Goal: Task Accomplishment & Management: Complete application form

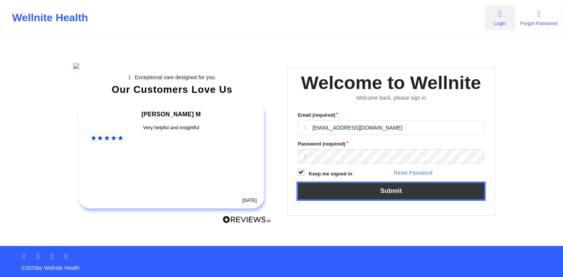
click at [413, 200] on button "Submit" at bounding box center [391, 191] width 187 height 16
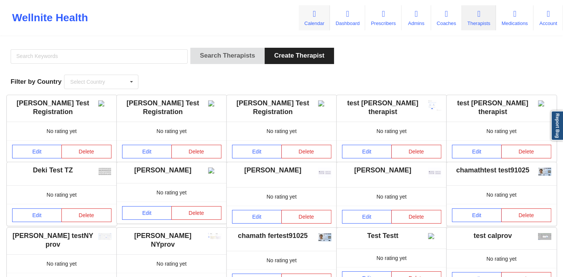
click at [319, 19] on link "Calendar" at bounding box center [314, 17] width 31 height 25
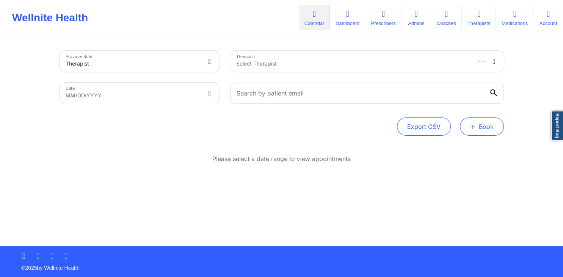
click at [494, 130] on button "+ Book" at bounding box center [482, 127] width 44 height 18
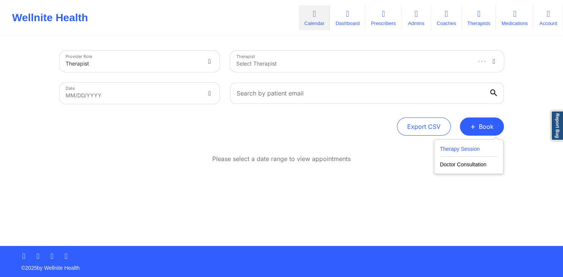
click at [476, 148] on button "Therapy Session" at bounding box center [469, 151] width 58 height 13
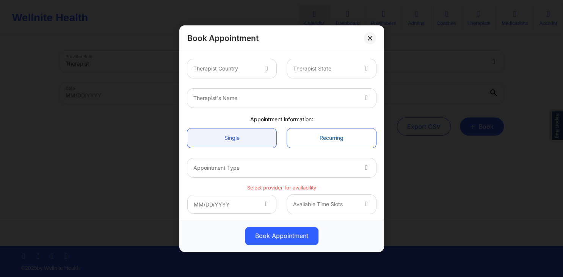
click at [303, 139] on link "Recurring" at bounding box center [331, 137] width 89 height 19
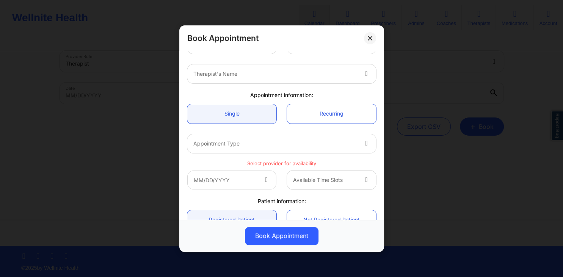
scroll to position [36, 0]
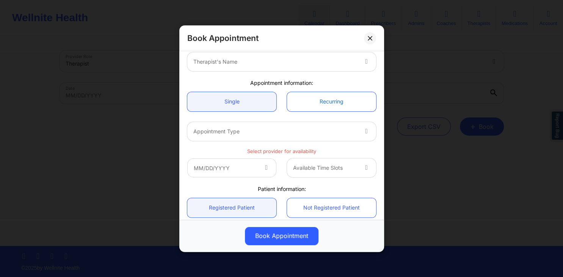
click at [313, 101] on link "Recurring" at bounding box center [331, 101] width 89 height 19
click at [311, 107] on link "Recurring" at bounding box center [331, 101] width 89 height 19
click at [319, 97] on link "Recurring" at bounding box center [331, 101] width 89 height 19
click at [311, 106] on link "Recurring" at bounding box center [331, 101] width 89 height 19
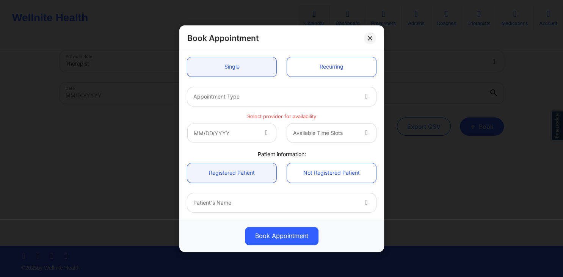
scroll to position [73, 0]
click at [344, 99] on div at bounding box center [275, 94] width 164 height 9
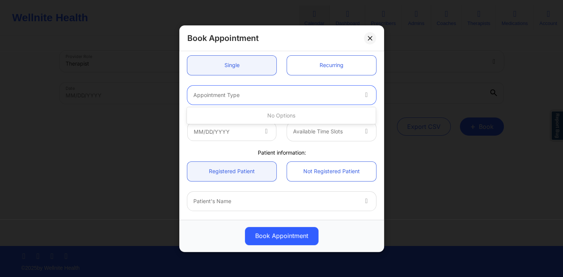
click at [291, 102] on div "Appointment Type" at bounding box center [272, 94] width 171 height 19
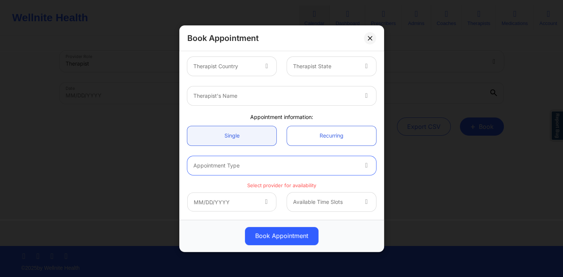
scroll to position [0, 0]
click at [250, 67] on div at bounding box center [225, 68] width 64 height 9
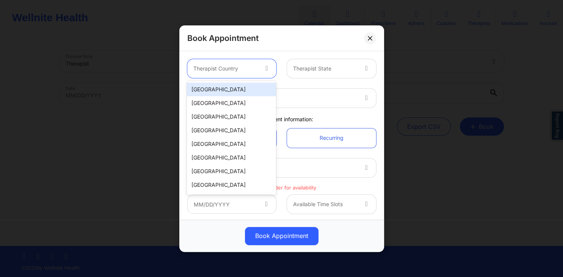
click at [238, 91] on div "United States" at bounding box center [231, 90] width 89 height 14
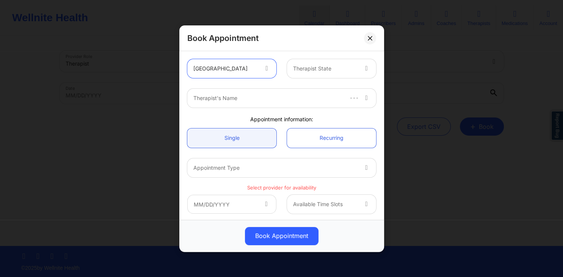
click at [319, 74] on div "Therapist State" at bounding box center [322, 68] width 71 height 19
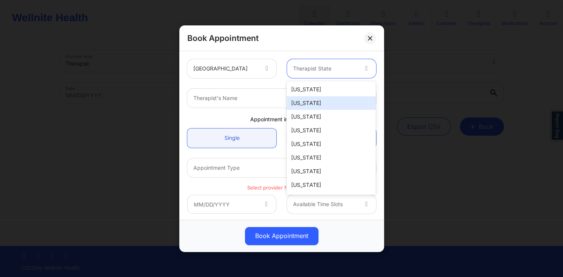
click at [318, 101] on div "Alaska" at bounding box center [331, 103] width 89 height 14
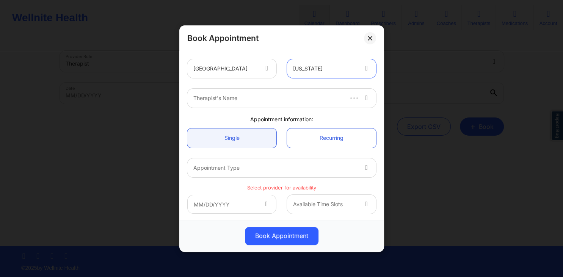
click at [272, 99] on div at bounding box center [267, 98] width 149 height 9
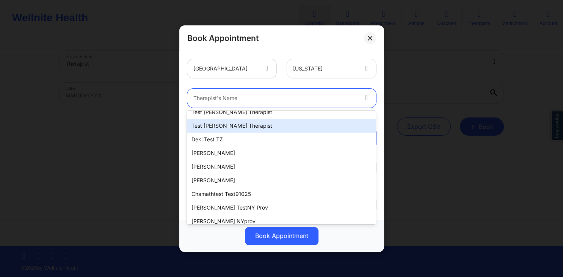
scroll to position [115, 0]
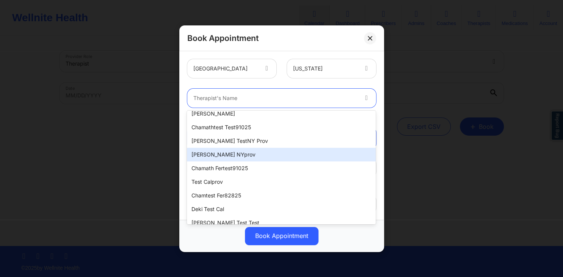
click at [238, 151] on div "khushbu NYprov" at bounding box center [281, 155] width 189 height 14
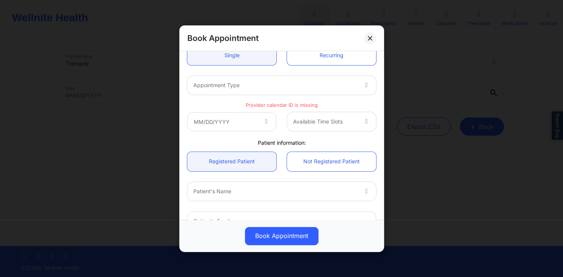
scroll to position [73, 0]
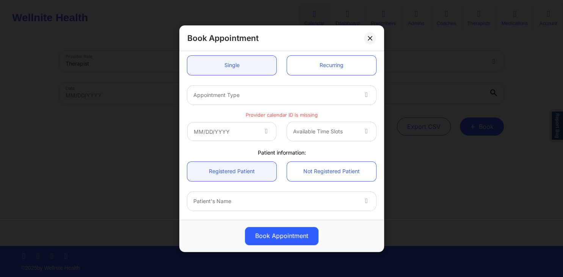
click at [320, 97] on div at bounding box center [275, 94] width 164 height 9
click at [295, 91] on div at bounding box center [275, 94] width 164 height 9
click at [320, 92] on div at bounding box center [275, 94] width 164 height 9
click at [319, 93] on div at bounding box center [275, 94] width 164 height 9
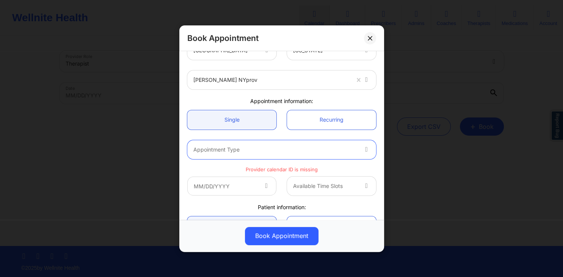
scroll to position [0, 0]
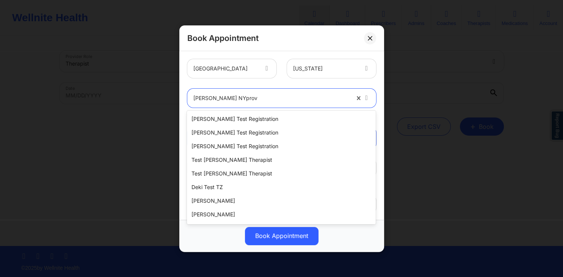
click at [278, 96] on div at bounding box center [271, 98] width 156 height 9
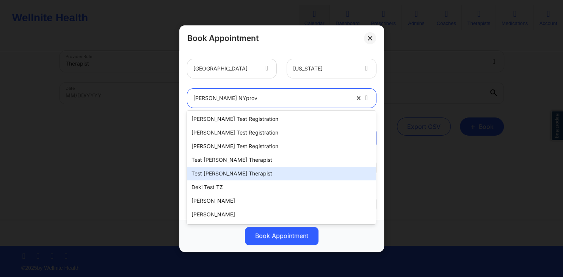
scroll to position [162, 0]
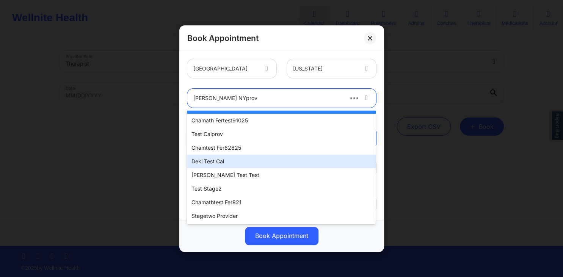
click at [256, 164] on div "Deki Test Cal" at bounding box center [281, 162] width 189 height 14
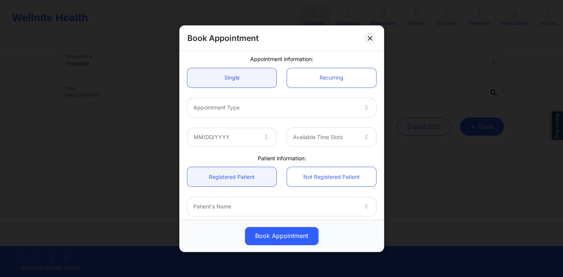
scroll to position [73, 0]
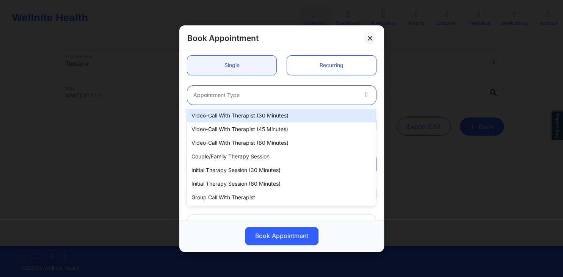
click at [330, 101] on div "Appointment Type" at bounding box center [272, 94] width 171 height 19
click at [300, 117] on div "Video-Call with Therapist (30 minutes)" at bounding box center [281, 116] width 189 height 14
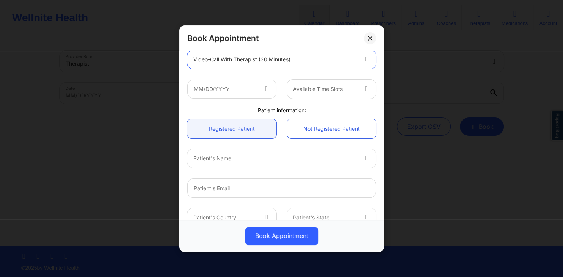
scroll to position [109, 0]
click at [256, 91] on input "text" at bounding box center [231, 88] width 89 height 19
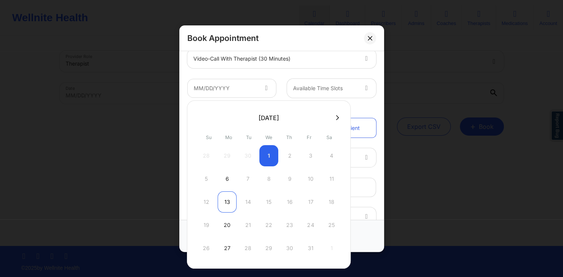
click at [229, 201] on div "13" at bounding box center [227, 202] width 19 height 21
type input "10/13/2025"
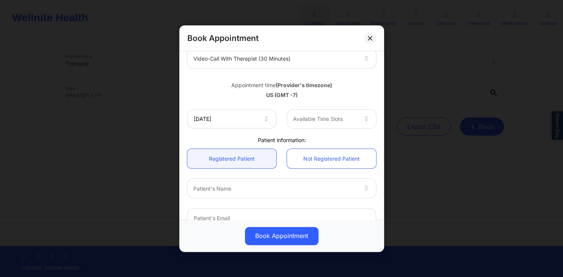
click at [359, 121] on div at bounding box center [367, 118] width 18 height 19
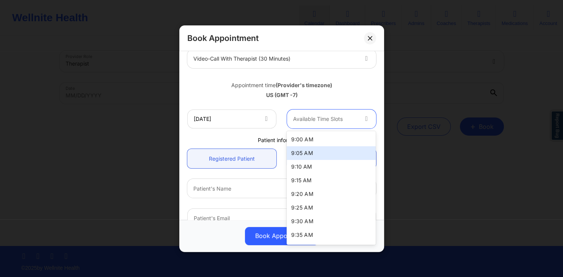
click at [320, 152] on div "9:05 AM" at bounding box center [331, 153] width 89 height 14
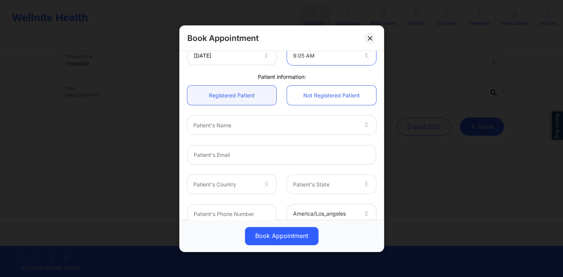
scroll to position [152, 0]
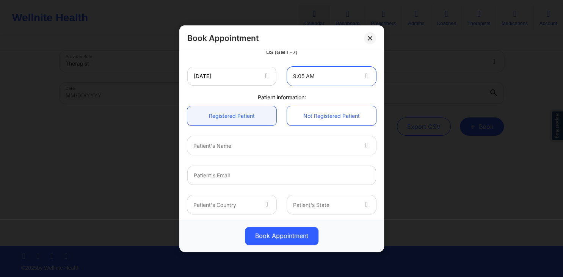
click at [345, 148] on div at bounding box center [275, 145] width 164 height 9
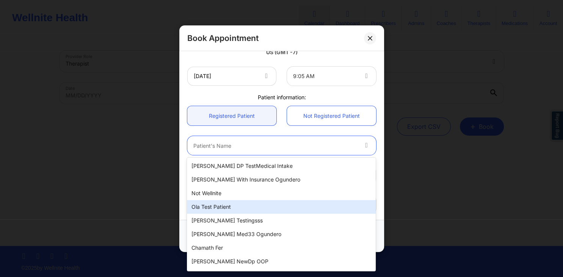
click at [241, 203] on div "Ola test patient" at bounding box center [281, 207] width 189 height 14
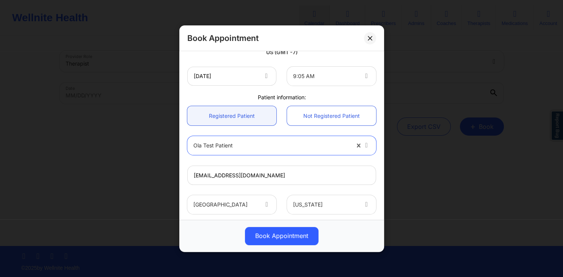
type input "olatestpatient@well.co"
type input "+117019976600"
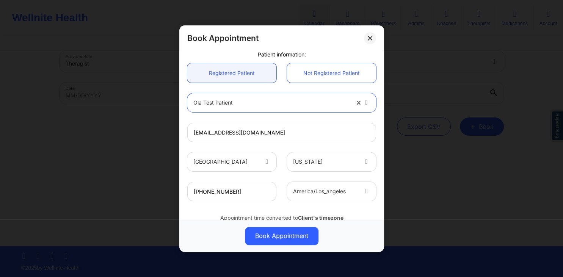
scroll to position [225, 0]
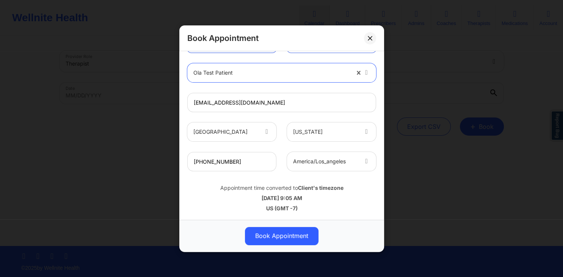
click at [349, 165] on div at bounding box center [325, 161] width 64 height 9
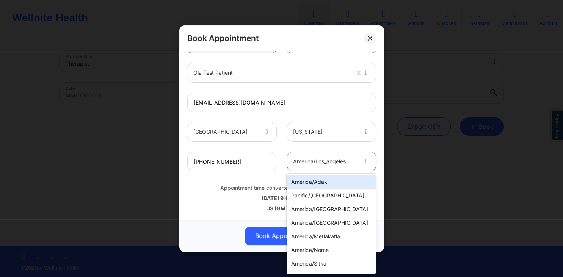
click at [333, 186] on div "america/adak" at bounding box center [331, 182] width 89 height 14
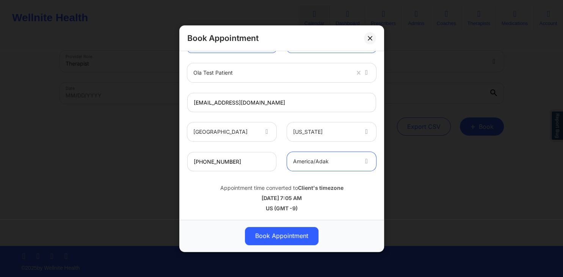
click at [340, 162] on div at bounding box center [325, 161] width 64 height 9
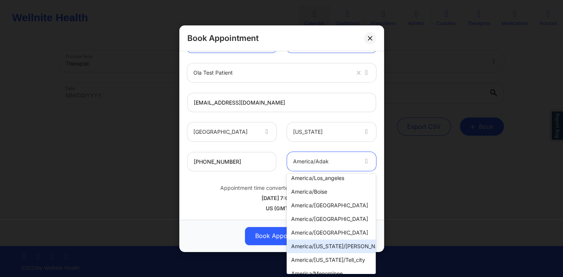
scroll to position [77, 0]
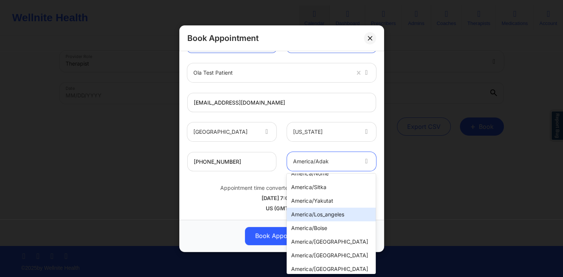
click at [320, 217] on div "america/los_angeles" at bounding box center [331, 215] width 89 height 14
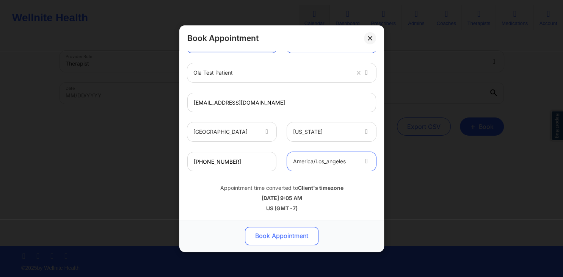
click at [282, 231] on button "Book Appointment" at bounding box center [282, 236] width 74 height 18
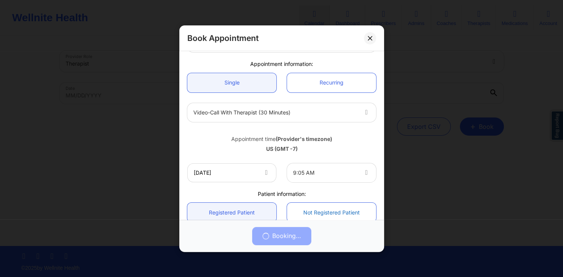
scroll to position [43, 0]
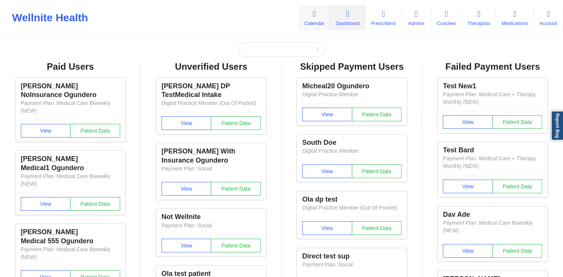
click at [314, 18] on icon at bounding box center [314, 14] width 10 height 8
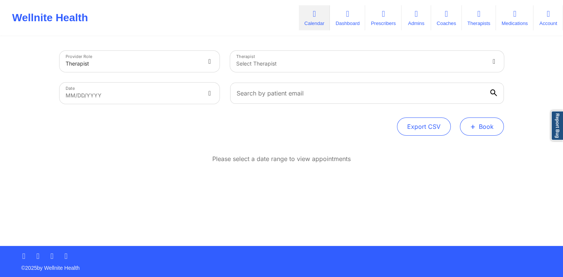
click at [482, 125] on button "+ Book" at bounding box center [482, 127] width 44 height 18
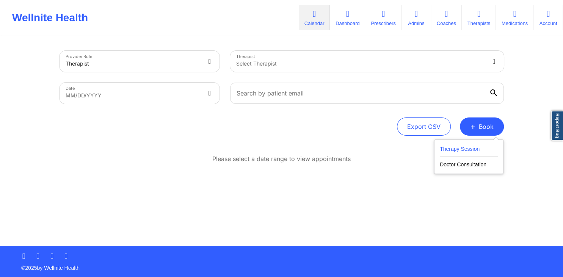
click at [461, 146] on button "Therapy Session" at bounding box center [469, 151] width 58 height 13
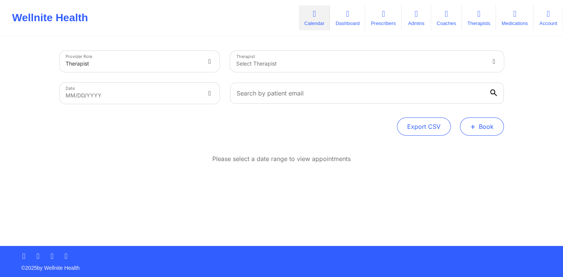
click at [470, 124] on button "+ Book" at bounding box center [482, 127] width 44 height 18
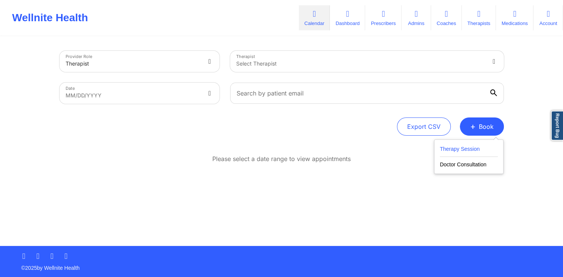
click at [476, 151] on button "Therapy Session" at bounding box center [469, 151] width 58 height 13
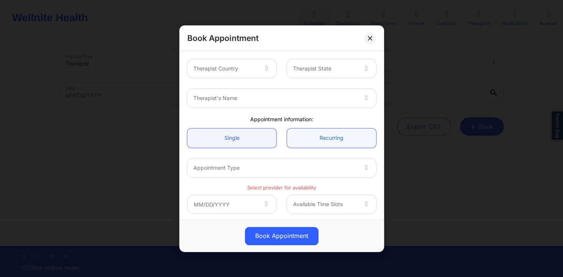
click at [306, 137] on link "Recurring" at bounding box center [331, 137] width 89 height 19
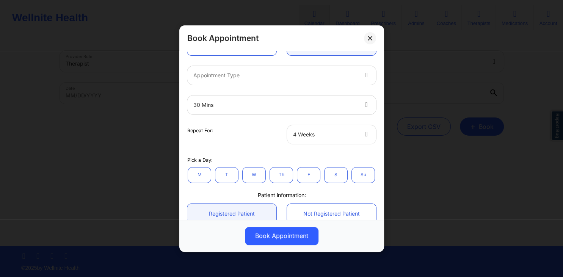
scroll to position [73, 0]
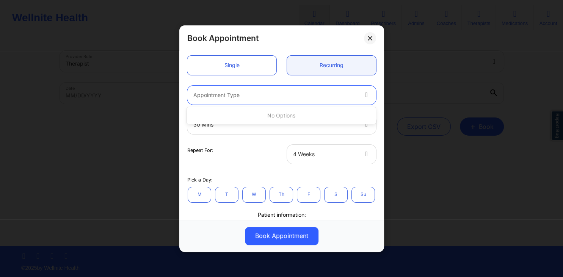
click at [351, 101] on div "Appointment Type" at bounding box center [272, 94] width 171 height 19
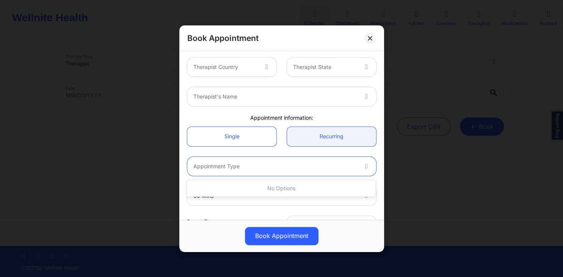
scroll to position [0, 0]
click at [290, 113] on div "Therapist Country Therapist State Therapist's Name Appointment information: Sin…" at bounding box center [282, 247] width 200 height 386
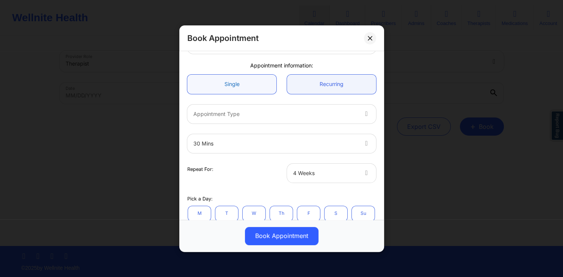
scroll to position [40, 0]
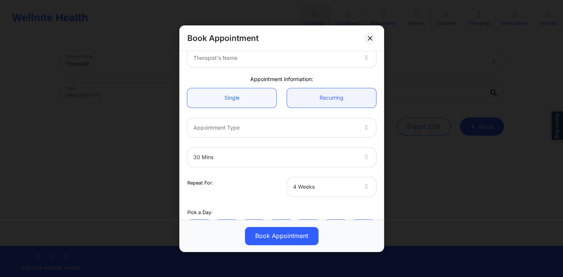
click at [242, 100] on link "Single" at bounding box center [231, 97] width 89 height 19
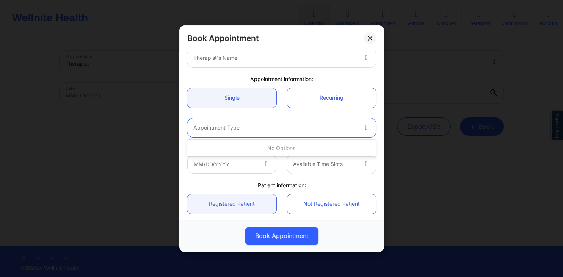
click at [260, 130] on div at bounding box center [275, 127] width 164 height 9
click at [300, 122] on div "Appointment Type" at bounding box center [272, 127] width 171 height 19
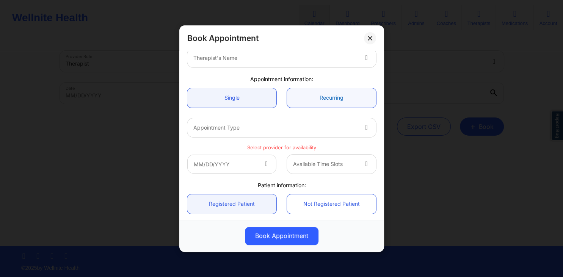
click at [303, 101] on link "Recurring" at bounding box center [331, 97] width 89 height 19
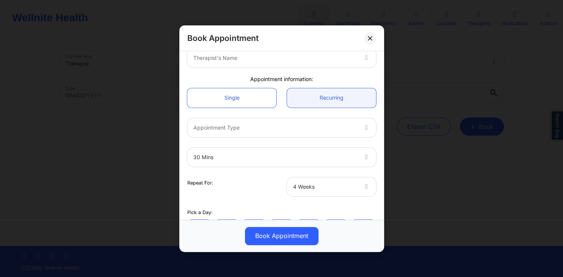
click at [313, 154] on div at bounding box center [275, 156] width 164 height 9
click at [239, 101] on link "Single" at bounding box center [231, 97] width 89 height 19
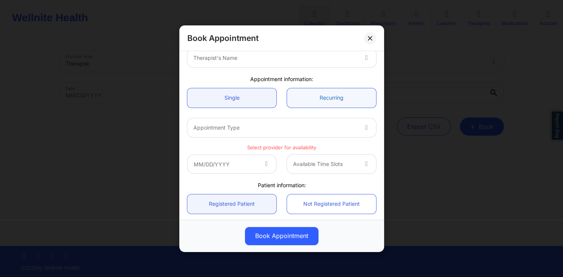
click at [307, 101] on link "Recurring" at bounding box center [331, 97] width 89 height 19
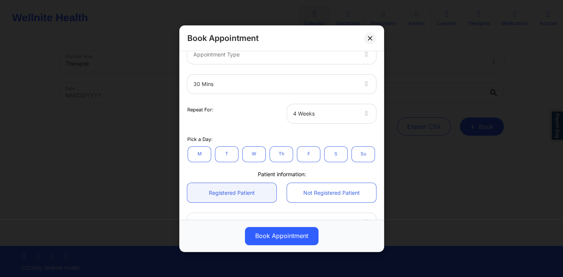
scroll to position [149, 0]
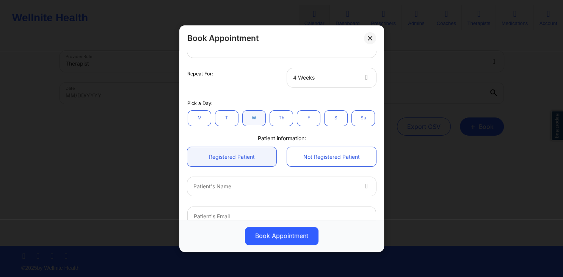
click at [253, 119] on link "W" at bounding box center [254, 117] width 23 height 15
click at [255, 119] on link "W" at bounding box center [254, 117] width 23 height 15
drag, startPoint x: 285, startPoint y: 119, endPoint x: 302, endPoint y: 118, distance: 16.7
click at [286, 119] on link "Th" at bounding box center [281, 117] width 23 height 15
click at [314, 118] on link "F" at bounding box center [308, 117] width 23 height 15
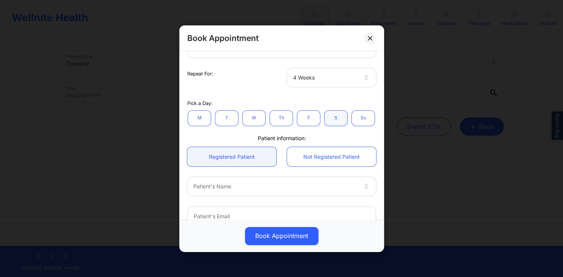
click at [344, 117] on link "S" at bounding box center [336, 117] width 23 height 15
click at [234, 118] on link "T" at bounding box center [226, 117] width 23 height 15
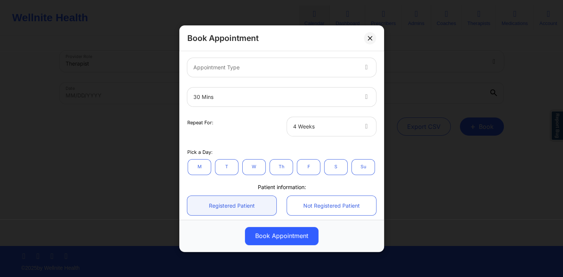
scroll to position [113, 0]
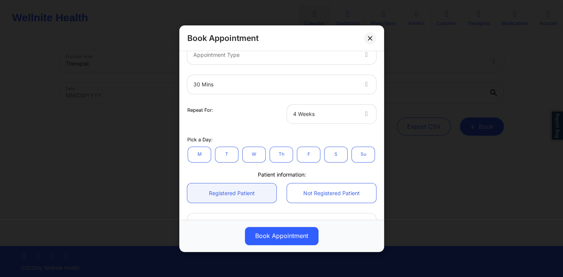
click at [322, 113] on div at bounding box center [325, 113] width 64 height 9
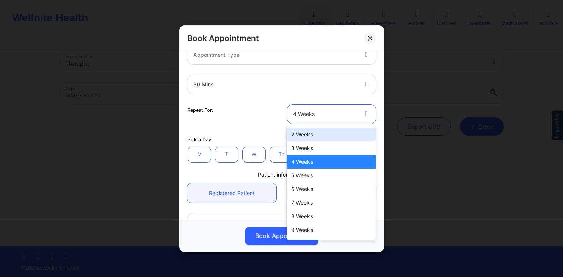
click at [306, 138] on div "2 Weeks" at bounding box center [331, 135] width 89 height 14
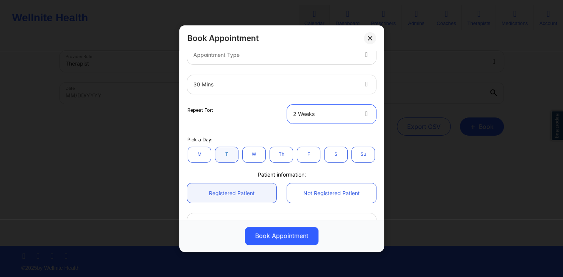
click at [224, 151] on link "T" at bounding box center [226, 154] width 23 height 15
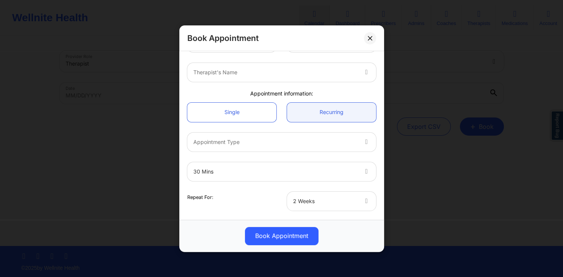
scroll to position [0, 0]
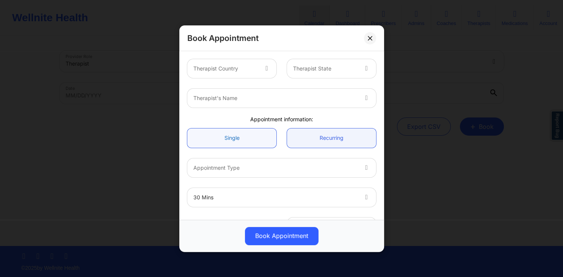
click at [261, 140] on link "Single" at bounding box center [231, 137] width 89 height 19
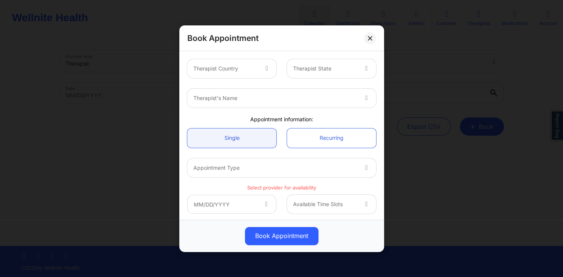
click at [303, 160] on div "Appointment Type" at bounding box center [272, 167] width 171 height 19
click at [266, 68] on icon at bounding box center [267, 67] width 8 height 6
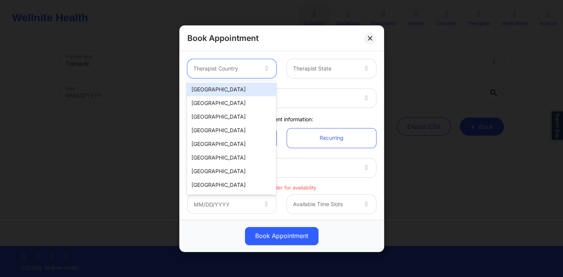
click at [258, 85] on div "United States" at bounding box center [231, 90] width 89 height 14
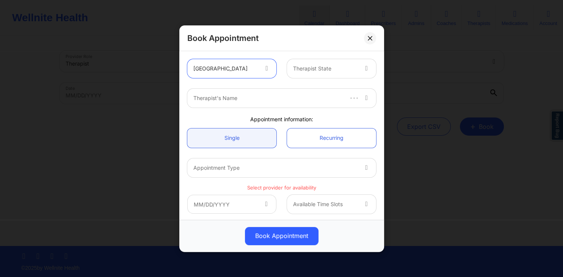
click at [317, 72] on div at bounding box center [325, 68] width 64 height 9
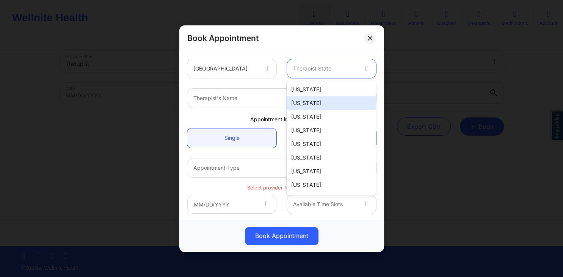
click at [315, 101] on div "Alaska" at bounding box center [331, 103] width 89 height 14
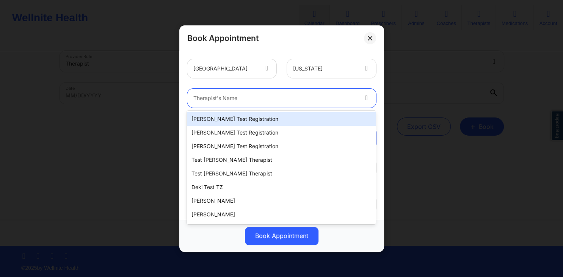
click at [314, 103] on div "Therapist's Name" at bounding box center [272, 98] width 171 height 19
click at [232, 119] on div "Micheal Test Registration" at bounding box center [281, 119] width 189 height 14
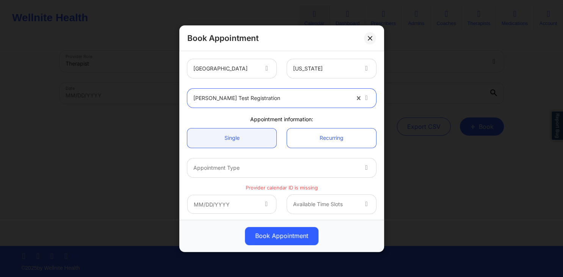
click at [286, 96] on div at bounding box center [271, 98] width 156 height 9
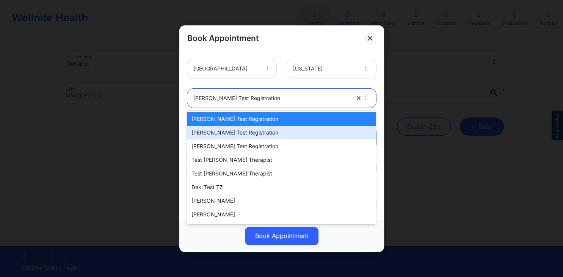
click at [246, 133] on div "Micheal Test Registration" at bounding box center [281, 133] width 189 height 14
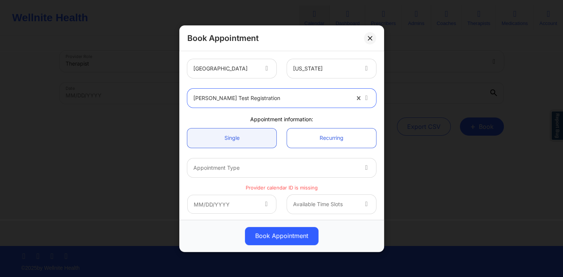
click at [280, 101] on div at bounding box center [271, 98] width 156 height 9
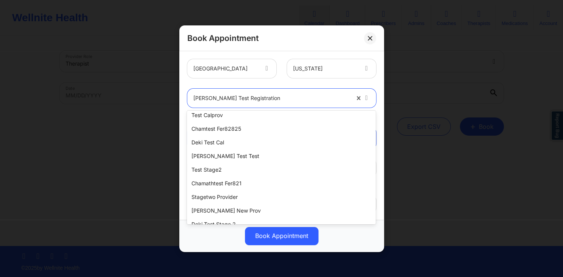
scroll to position [191, 0]
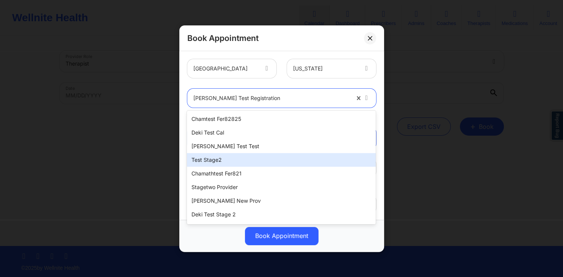
click at [223, 159] on div "test stage2" at bounding box center [281, 160] width 189 height 14
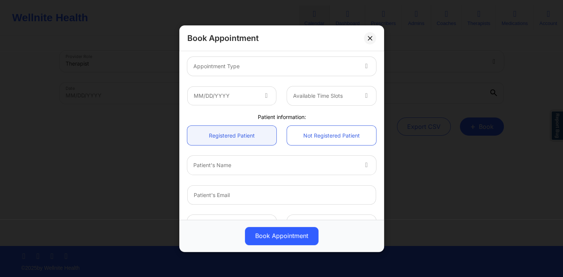
scroll to position [109, 0]
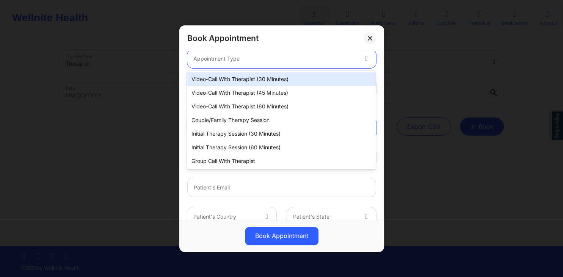
click at [298, 60] on div at bounding box center [275, 58] width 164 height 9
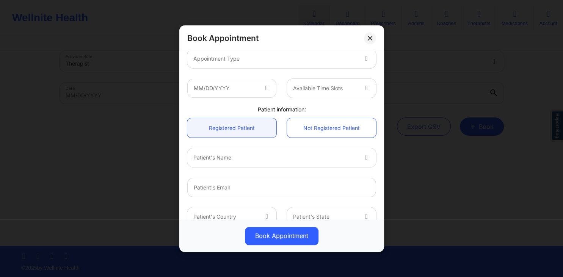
click at [376, 176] on div at bounding box center [282, 188] width 200 height 30
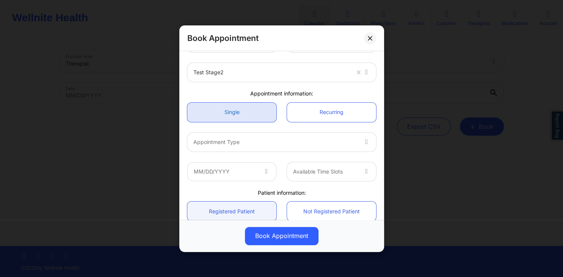
scroll to position [0, 0]
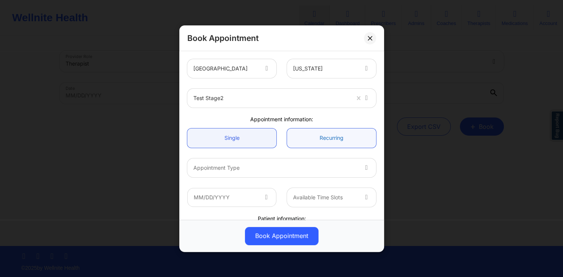
click at [315, 135] on link "Recurring" at bounding box center [331, 137] width 89 height 19
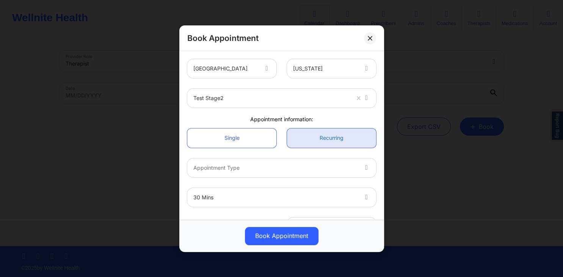
scroll to position [36, 0]
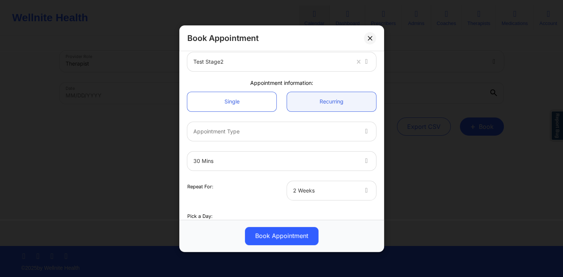
click at [345, 154] on div "30 mins" at bounding box center [275, 160] width 164 height 19
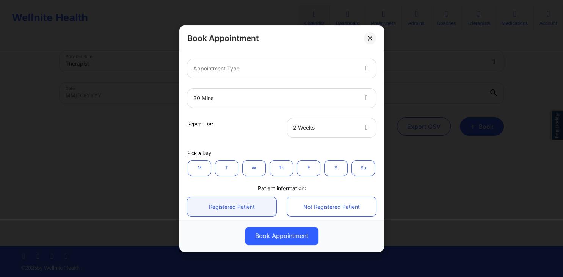
scroll to position [109, 0]
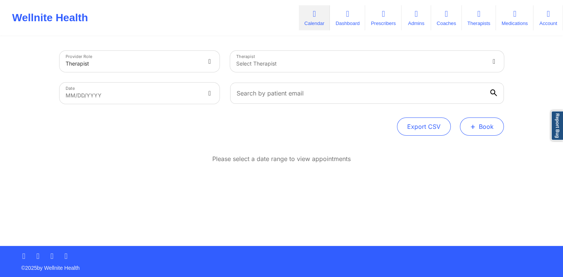
click at [482, 133] on button "+ Book" at bounding box center [482, 127] width 44 height 18
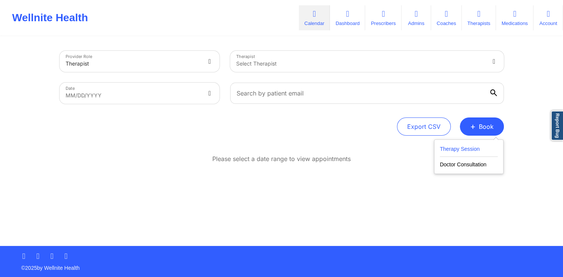
click at [481, 146] on button "Therapy Session" at bounding box center [469, 151] width 58 height 13
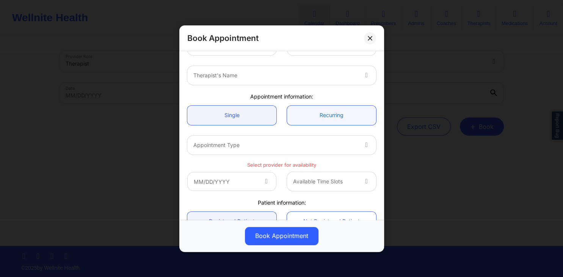
scroll to position [36, 0]
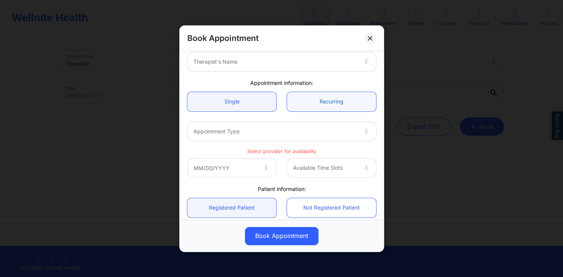
click at [327, 102] on link "Recurring" at bounding box center [331, 101] width 89 height 19
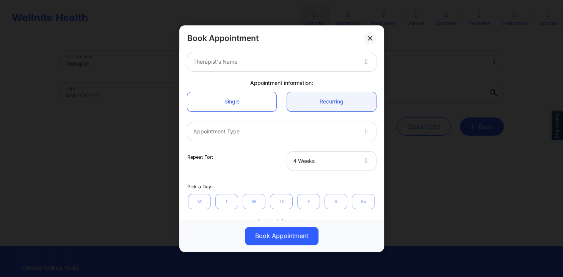
click at [312, 124] on div "Appointment Type" at bounding box center [272, 131] width 171 height 19
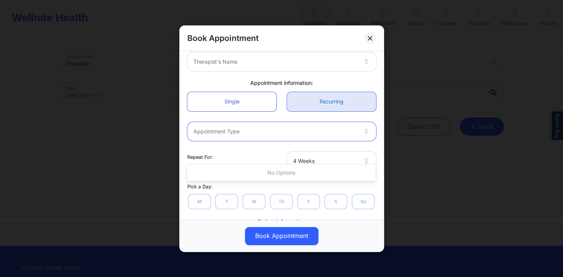
scroll to position [0, 0]
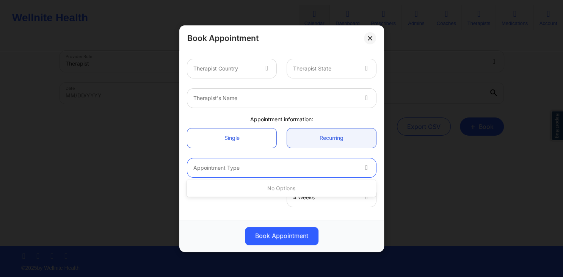
click at [333, 69] on div at bounding box center [325, 68] width 64 height 9
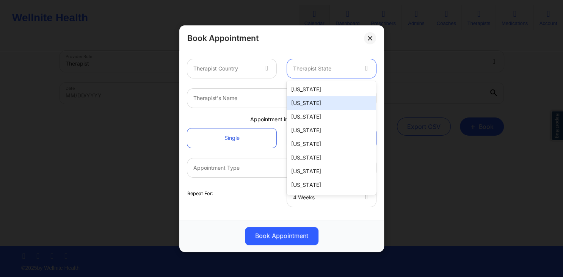
click at [299, 99] on div "[US_STATE]" at bounding box center [331, 103] width 89 height 14
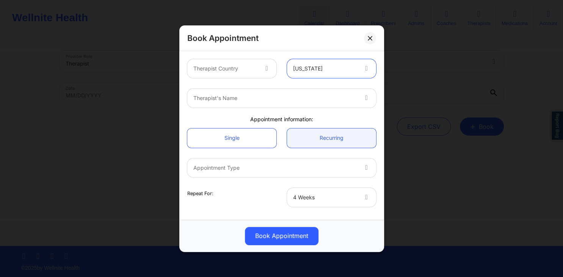
click at [258, 62] on div "Therapist Country" at bounding box center [222, 68] width 71 height 19
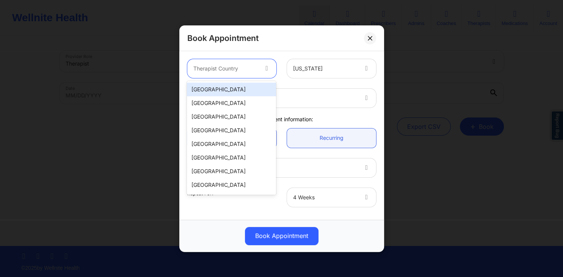
click at [263, 87] on div "[GEOGRAPHIC_DATA]" at bounding box center [231, 90] width 89 height 14
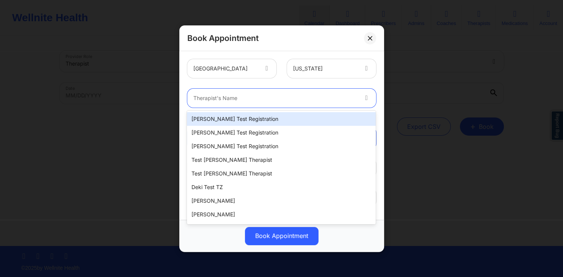
click at [348, 100] on div at bounding box center [275, 98] width 164 height 9
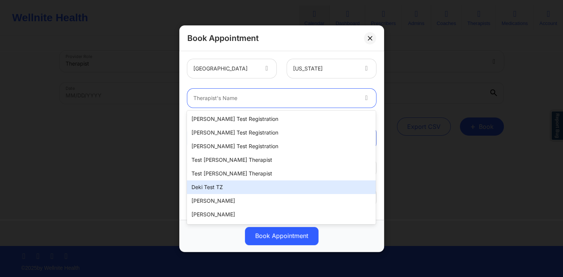
click at [260, 189] on div "Deki Test TZ" at bounding box center [281, 188] width 189 height 14
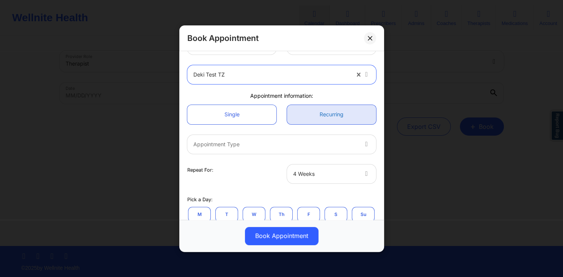
scroll to position [36, 0]
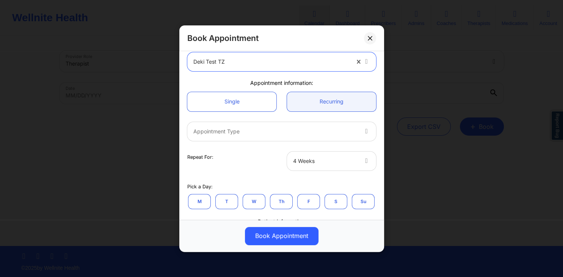
click at [350, 128] on div at bounding box center [275, 131] width 164 height 9
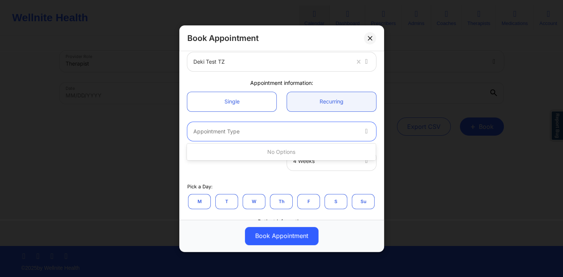
click at [305, 116] on div "Single Recurring" at bounding box center [282, 101] width 200 height 30
click at [355, 128] on div at bounding box center [275, 131] width 164 height 9
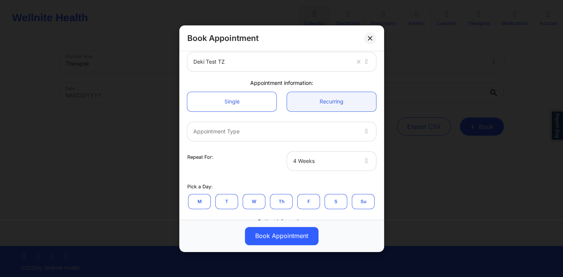
click at [300, 116] on div "Single Recurring" at bounding box center [282, 101] width 200 height 30
drag, startPoint x: 301, startPoint y: 130, endPoint x: 302, endPoint y: 137, distance: 6.2
click at [303, 133] on div at bounding box center [275, 131] width 164 height 9
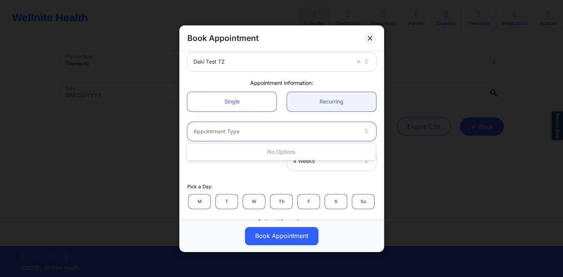
click at [255, 173] on div "Repeat For: 4 Weeks" at bounding box center [282, 161] width 200 height 30
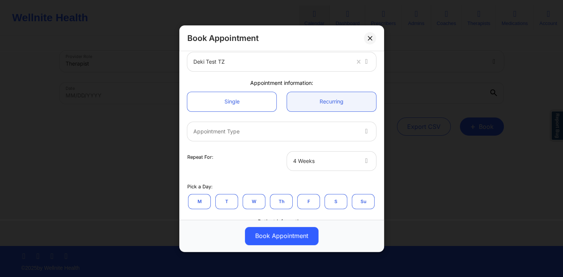
click at [300, 194] on div "M T W Th F S Su" at bounding box center [281, 201] width 189 height 17
click at [303, 199] on button "F" at bounding box center [308, 201] width 23 height 15
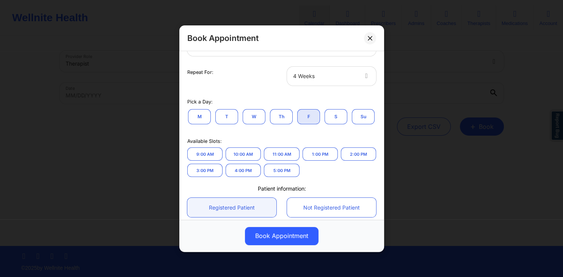
scroll to position [109, 0]
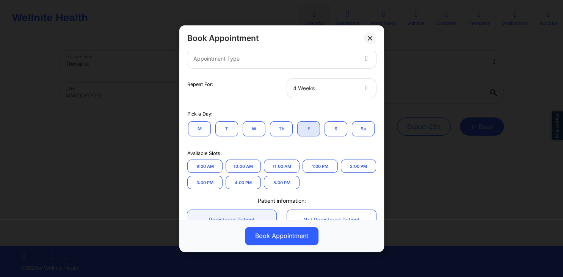
click at [304, 126] on button "F" at bounding box center [308, 128] width 23 height 15
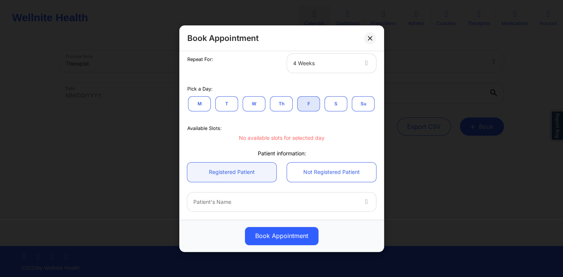
scroll to position [146, 0]
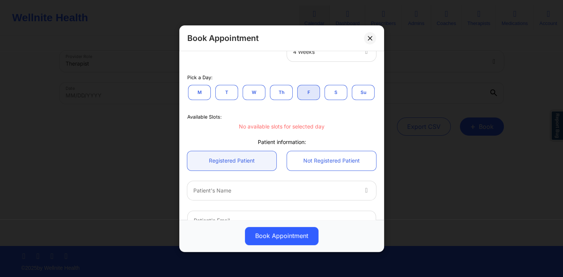
click at [270, 125] on div "No available slots for selected day" at bounding box center [281, 127] width 189 height 8
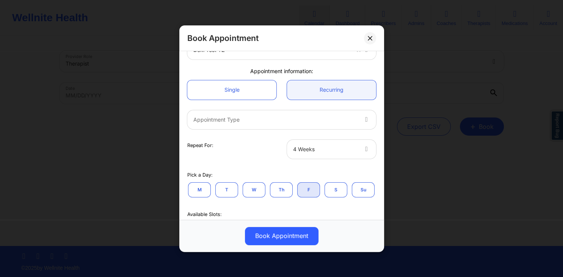
scroll to position [73, 0]
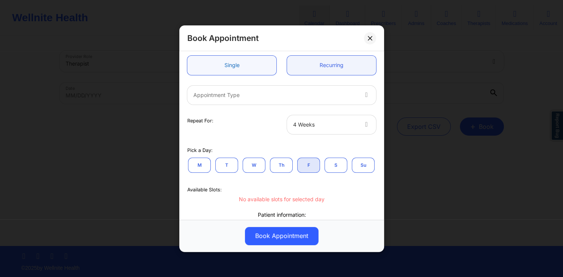
click at [247, 72] on link "Single" at bounding box center [231, 64] width 89 height 19
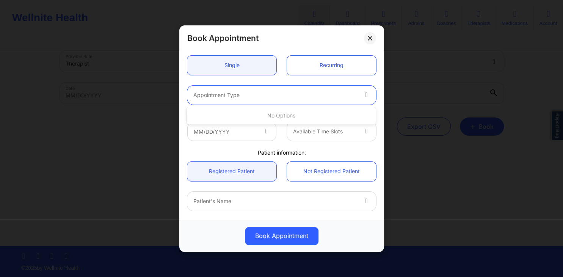
click at [287, 95] on div at bounding box center [275, 94] width 164 height 9
click at [269, 80] on div "Single Recurring" at bounding box center [282, 65] width 200 height 30
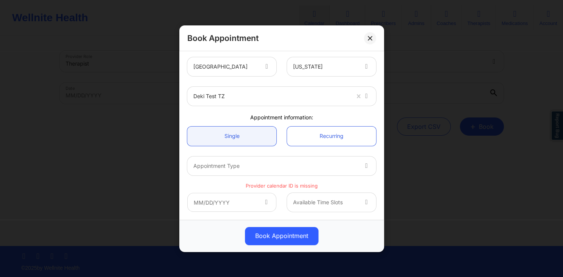
scroll to position [0, 0]
click at [259, 102] on div at bounding box center [271, 98] width 156 height 9
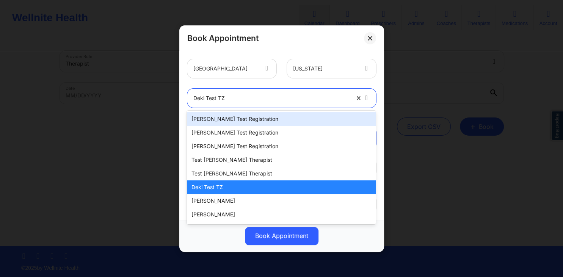
click at [271, 83] on div "20 results available. Use Up and Down to choose options, press Enter to select …" at bounding box center [282, 98] width 200 height 30
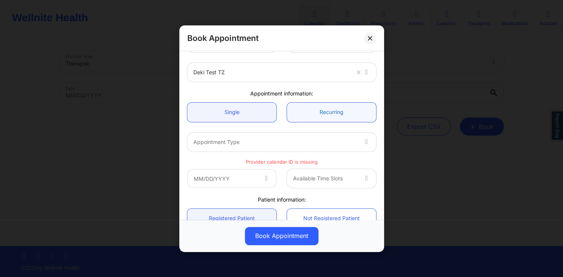
scroll to position [36, 0]
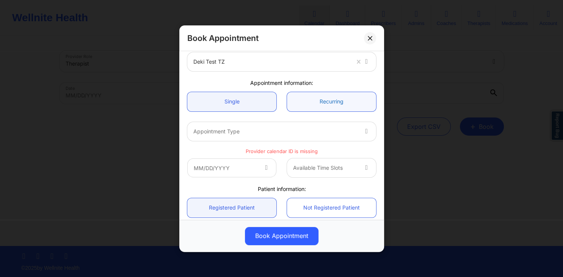
click at [310, 101] on link "Recurring" at bounding box center [331, 101] width 89 height 19
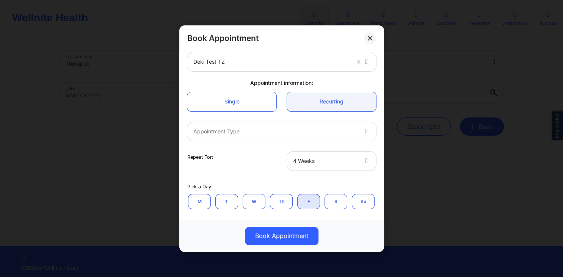
click at [194, 201] on button "M" at bounding box center [199, 201] width 23 height 15
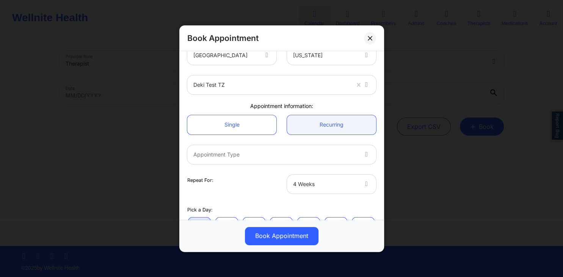
scroll to position [0, 0]
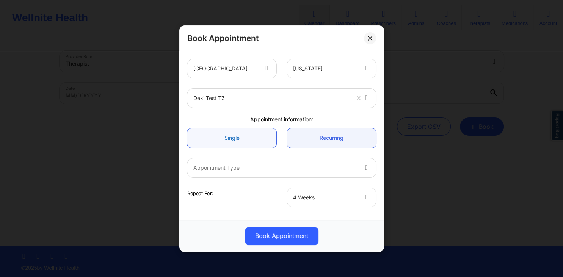
click at [252, 142] on link "Single" at bounding box center [231, 137] width 89 height 19
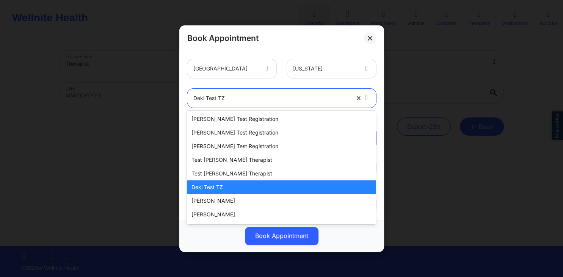
click at [246, 101] on div at bounding box center [271, 98] width 156 height 9
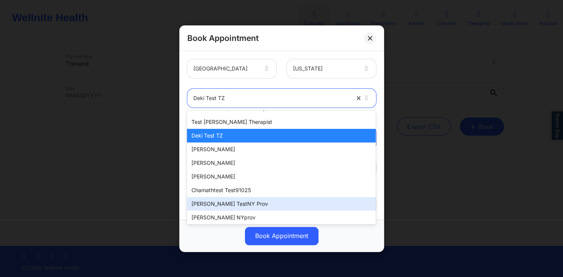
scroll to position [76, 0]
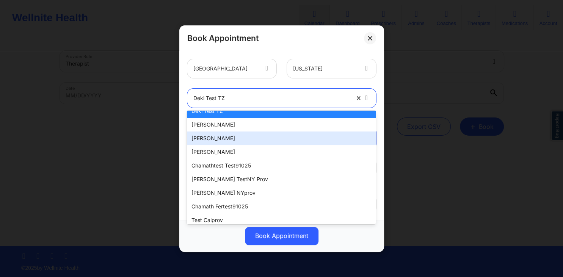
click at [228, 132] on div "[PERSON_NAME]" at bounding box center [281, 139] width 189 height 14
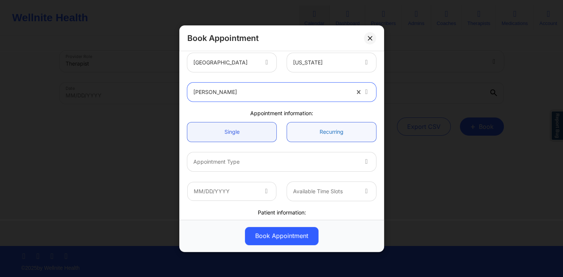
scroll to position [0, 0]
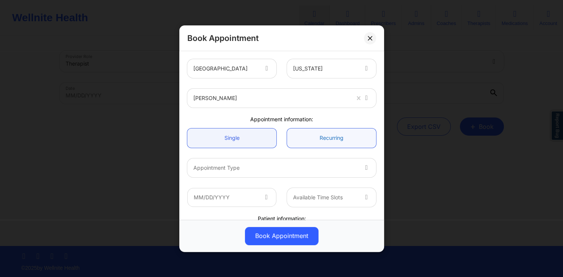
click at [303, 133] on link "Recurring" at bounding box center [331, 137] width 89 height 19
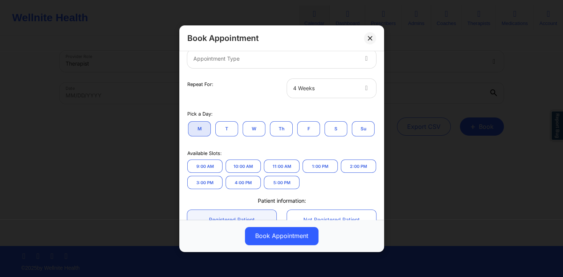
scroll to position [73, 0]
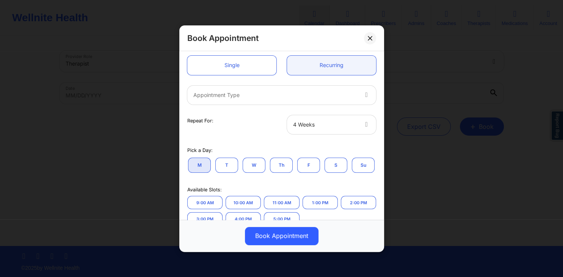
click at [287, 94] on div at bounding box center [275, 94] width 164 height 9
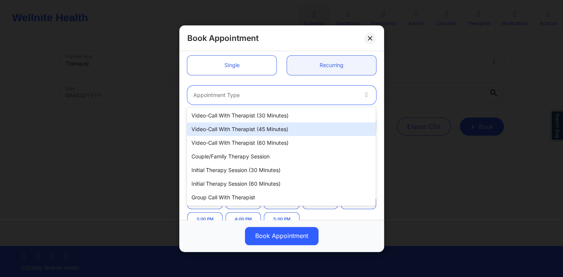
click at [255, 126] on div "Video-Call with Therapist (45 minutes)" at bounding box center [281, 130] width 189 height 14
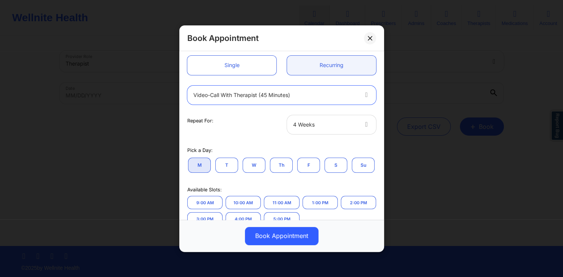
click at [312, 96] on div at bounding box center [275, 94] width 164 height 9
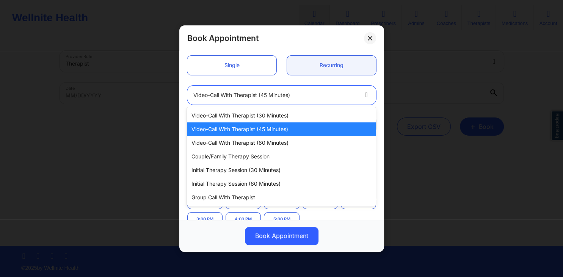
click at [245, 135] on div "Video-Call with Therapist (45 minutes)" at bounding box center [281, 130] width 189 height 14
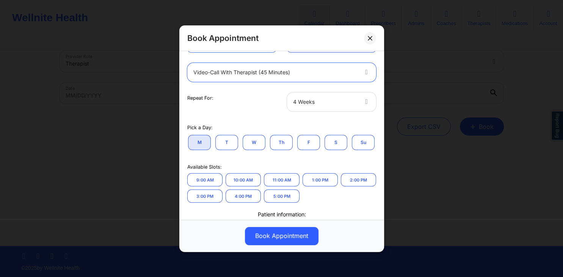
scroll to position [109, 0]
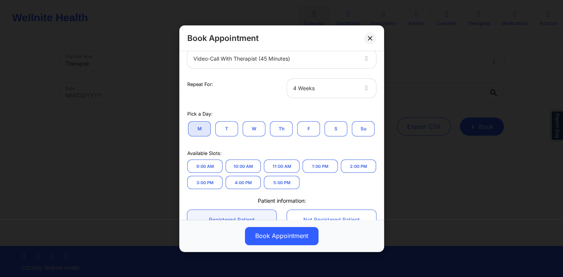
click at [257, 130] on button "W" at bounding box center [254, 128] width 23 height 15
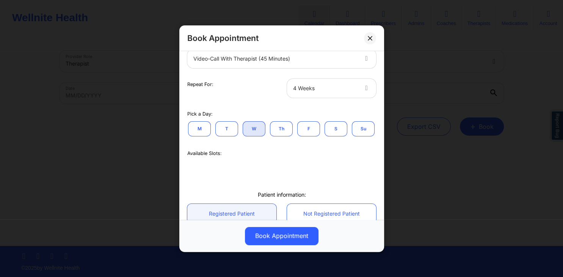
scroll to position [146, 0]
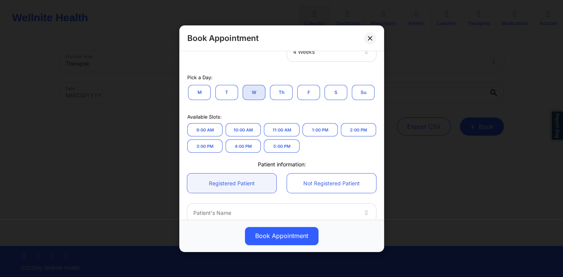
click at [253, 131] on button "10:00 AM" at bounding box center [243, 129] width 35 height 13
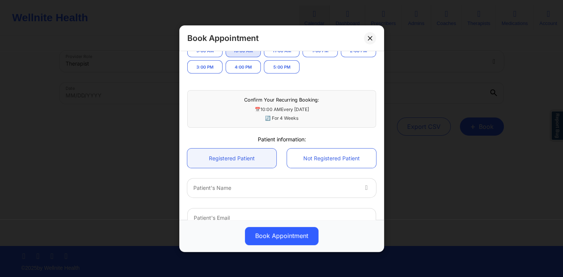
scroll to position [299, 0]
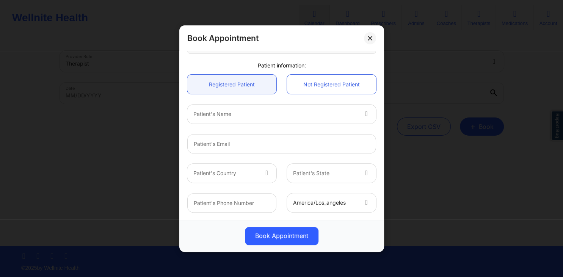
click at [287, 231] on button "Book Appointment" at bounding box center [282, 236] width 74 height 18
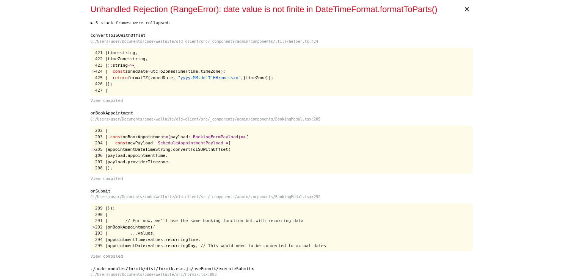
scroll to position [0, 0]
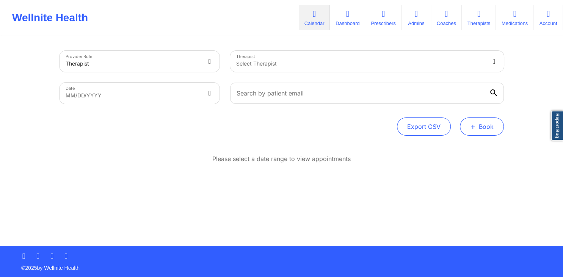
click at [474, 126] on span "+" at bounding box center [473, 126] width 6 height 4
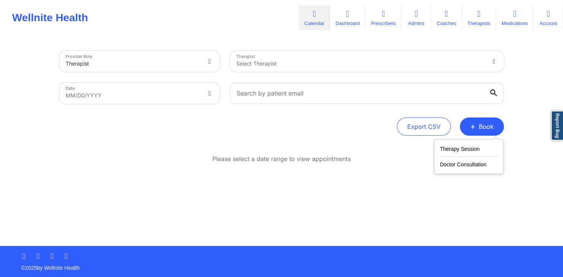
click at [462, 145] on div "Therapy Session Doctor Consultation" at bounding box center [468, 157] width 69 height 35
click at [462, 148] on button "Therapy Session" at bounding box center [469, 151] width 58 height 13
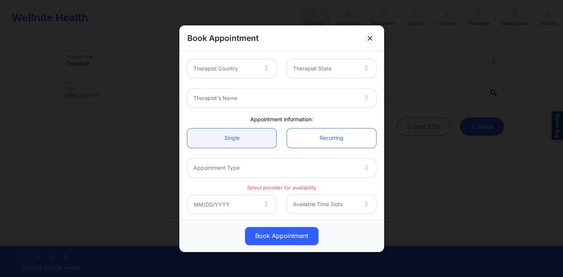
click at [257, 69] on div at bounding box center [225, 68] width 64 height 9
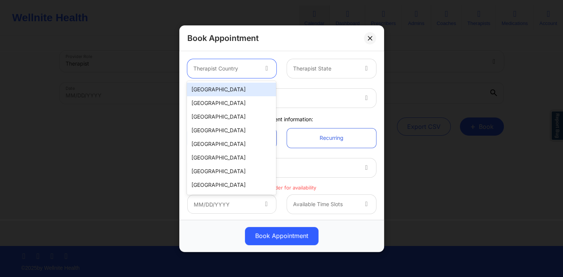
drag, startPoint x: 259, startPoint y: 83, endPoint x: 277, endPoint y: 81, distance: 17.1
click at [260, 83] on div "[GEOGRAPHIC_DATA] [GEOGRAPHIC_DATA] [GEOGRAPHIC_DATA] [GEOGRAPHIC_DATA] [GEOGRA…" at bounding box center [231, 138] width 89 height 114
click at [259, 94] on div "[GEOGRAPHIC_DATA]" at bounding box center [231, 90] width 89 height 14
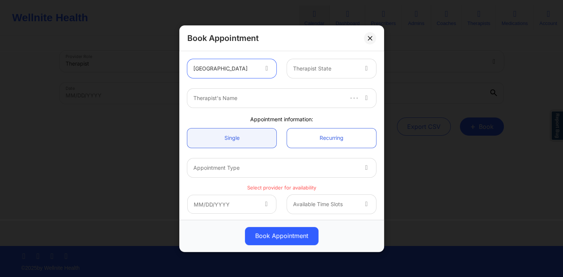
click at [322, 66] on div at bounding box center [325, 68] width 64 height 9
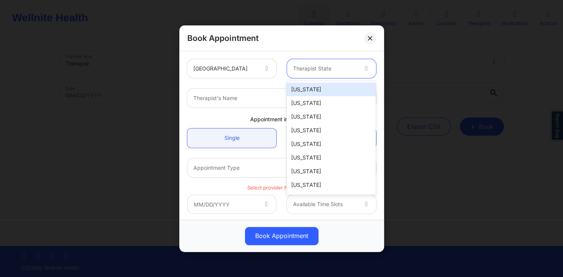
click at [306, 87] on div "Alabama" at bounding box center [331, 90] width 89 height 14
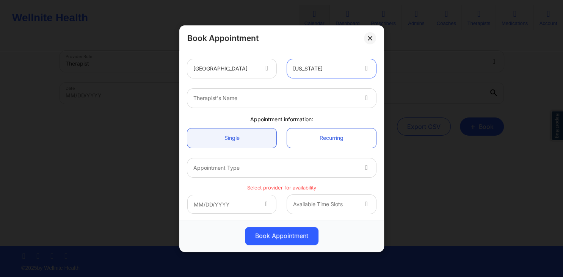
click at [321, 64] on div "Alabama" at bounding box center [325, 68] width 64 height 19
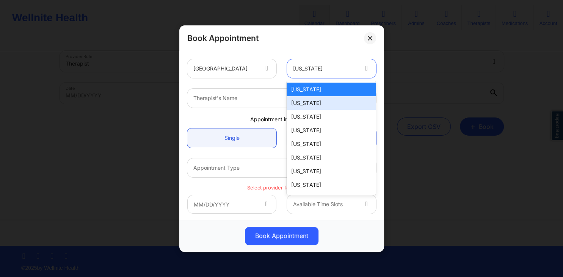
drag, startPoint x: 313, startPoint y: 99, endPoint x: 295, endPoint y: 100, distance: 17.5
click at [313, 100] on div "Alaska" at bounding box center [331, 103] width 89 height 14
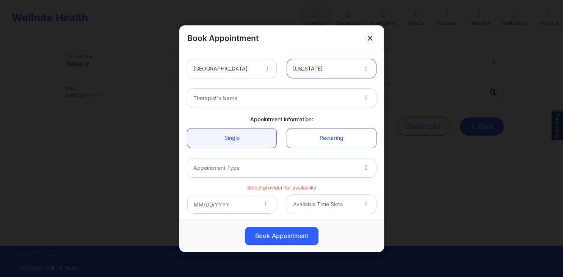
click at [257, 98] on div at bounding box center [275, 98] width 164 height 9
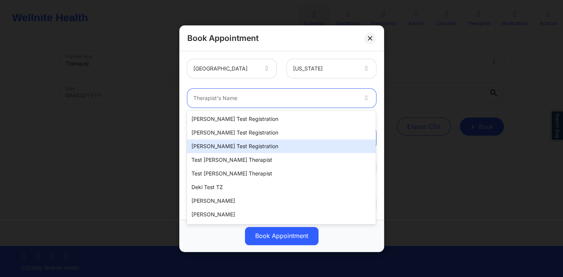
scroll to position [76, 0]
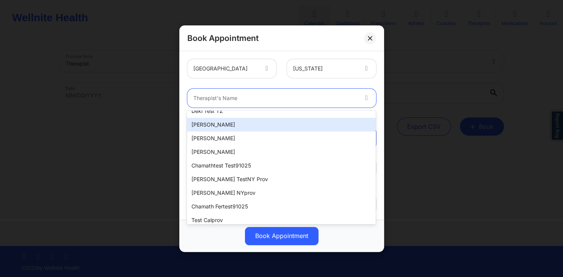
click at [223, 123] on div "David Tester" at bounding box center [281, 125] width 189 height 14
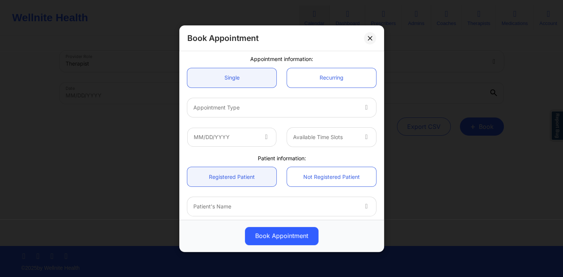
scroll to position [73, 0]
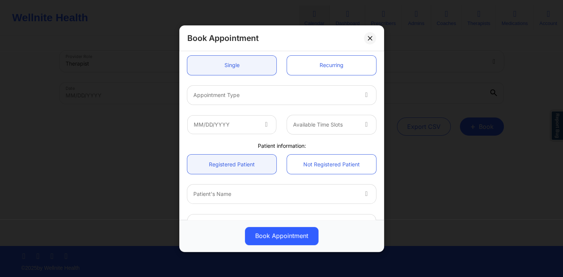
click at [317, 92] on div at bounding box center [275, 94] width 164 height 9
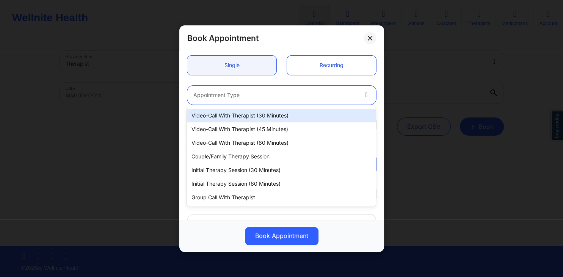
click at [287, 112] on div "Video-Call with Therapist (30 minutes)" at bounding box center [281, 116] width 189 height 14
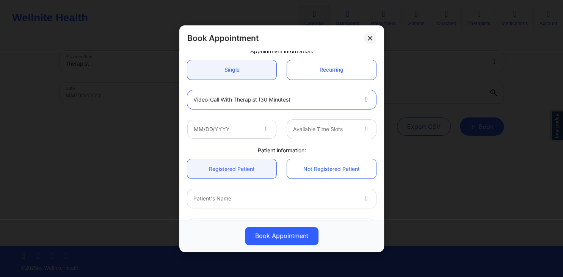
scroll to position [80, 0]
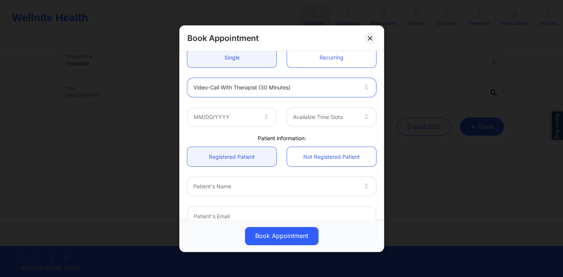
click at [262, 117] on icon at bounding box center [266, 115] width 8 height 6
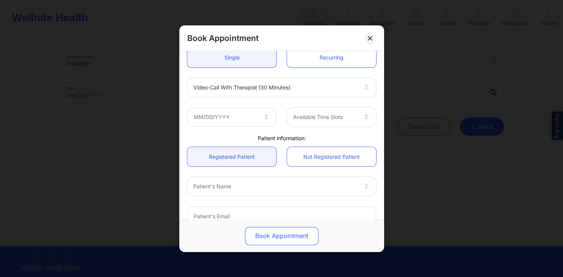
click at [283, 232] on button "Book Appointment" at bounding box center [282, 236] width 74 height 18
click at [270, 242] on button "Book Appointment" at bounding box center [282, 236] width 74 height 18
click at [269, 239] on button "Book Appointment" at bounding box center [282, 236] width 74 height 18
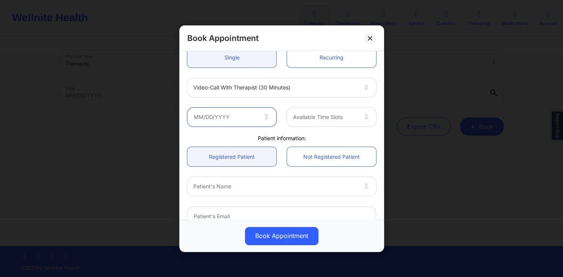
click at [262, 119] on input "text" at bounding box center [231, 116] width 89 height 19
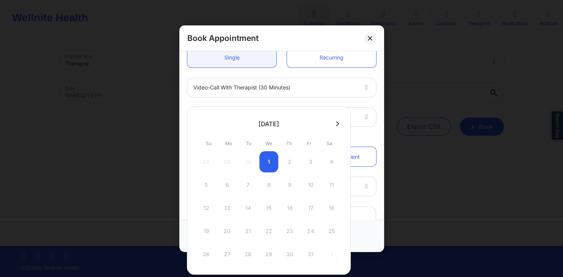
click at [272, 163] on div "28 29 30 1 2 3 4" at bounding box center [269, 161] width 144 height 21
click at [277, 100] on div "Video-Call with Therapist (30 minutes)" at bounding box center [282, 87] width 200 height 30
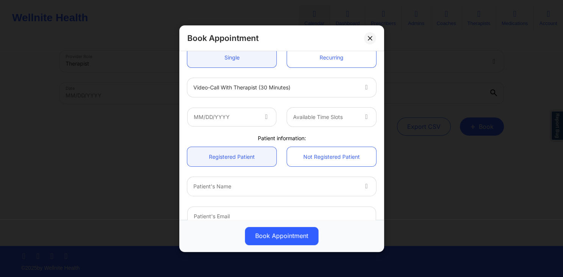
click at [295, 89] on div at bounding box center [275, 87] width 164 height 9
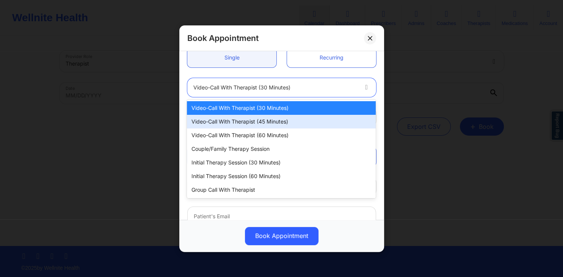
click at [265, 121] on div "Video-Call with Therapist (45 minutes)" at bounding box center [281, 122] width 189 height 14
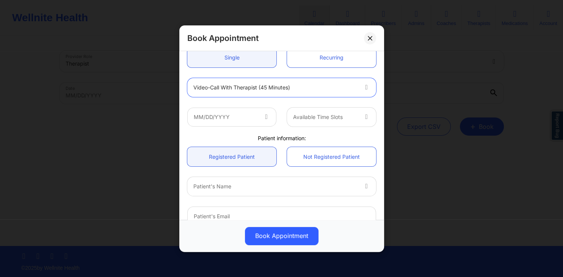
click at [263, 118] on icon at bounding box center [266, 115] width 8 height 6
click at [267, 117] on icon at bounding box center [266, 115] width 8 height 6
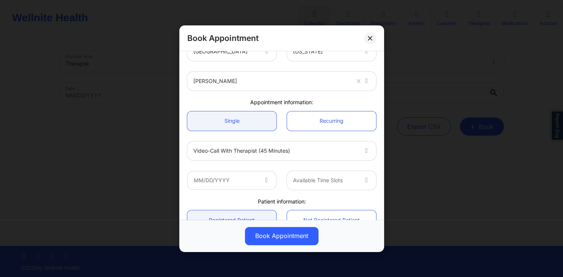
scroll to position [0, 0]
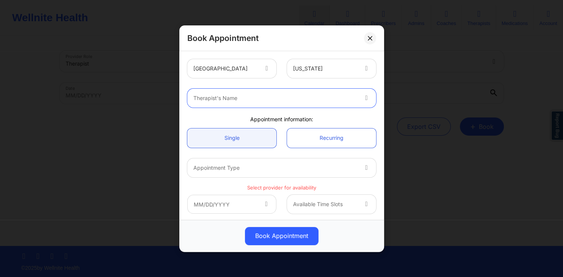
click at [344, 98] on div at bounding box center [275, 98] width 164 height 9
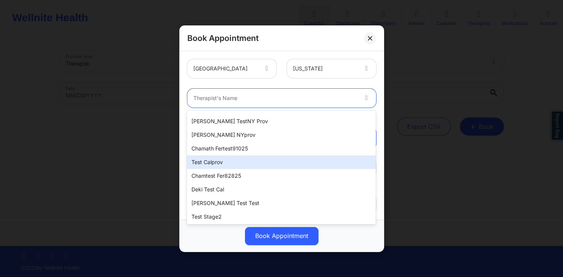
scroll to position [162, 0]
click at [224, 159] on div "Deki Test Cal" at bounding box center [281, 162] width 189 height 14
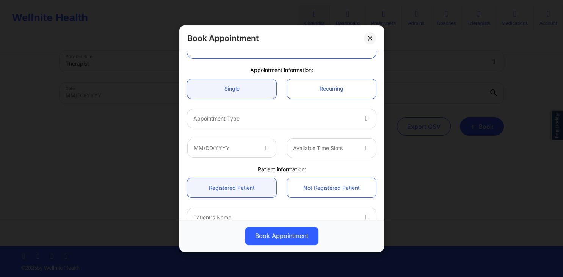
scroll to position [73, 0]
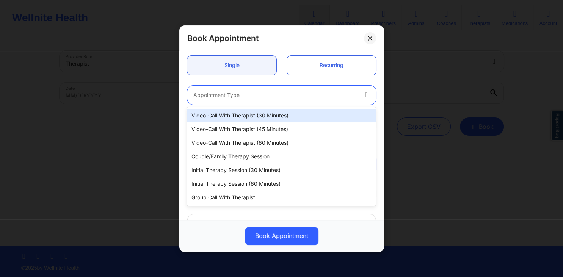
click at [275, 97] on div at bounding box center [275, 94] width 164 height 9
click at [245, 116] on div "Video-Call with Therapist (30 minutes)" at bounding box center [281, 116] width 189 height 14
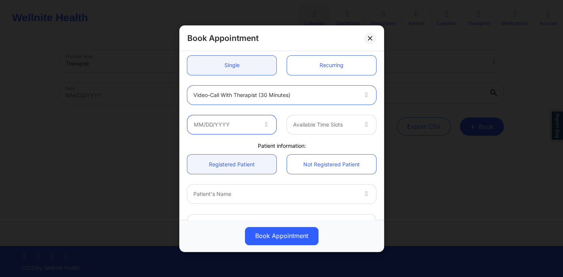
click at [239, 126] on input "text" at bounding box center [231, 124] width 89 height 19
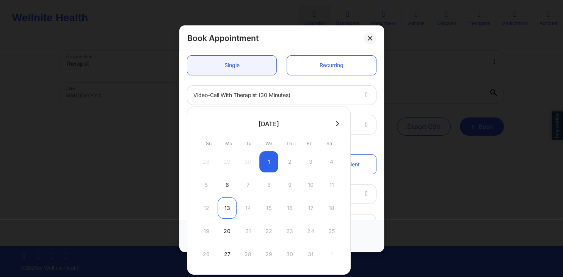
click at [235, 208] on div "13" at bounding box center [227, 208] width 19 height 21
type input "10/13/2025"
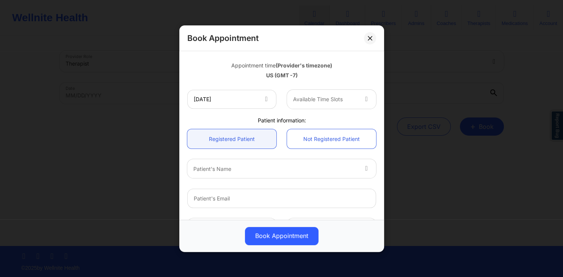
scroll to position [111, 0]
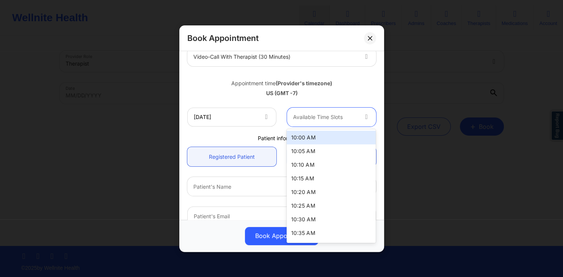
click at [336, 119] on div at bounding box center [325, 117] width 64 height 9
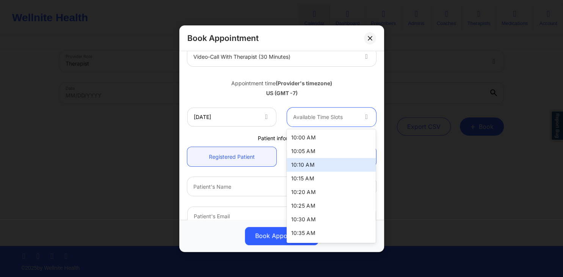
click at [315, 164] on div "10:10 AM" at bounding box center [331, 165] width 89 height 14
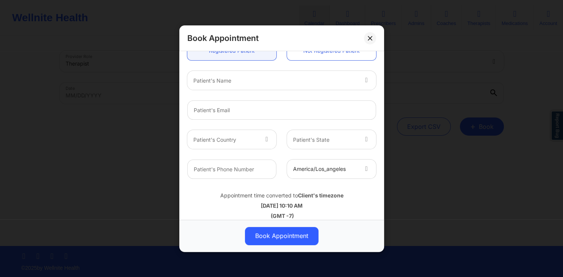
scroll to position [225, 0]
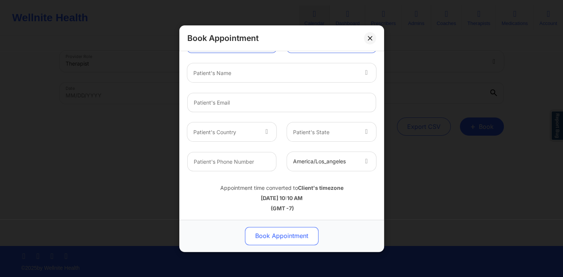
click at [277, 234] on button "Book Appointment" at bounding box center [282, 236] width 74 height 18
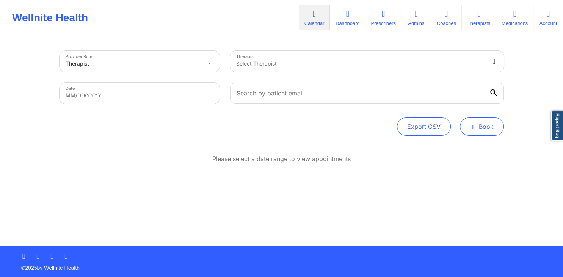
click at [488, 128] on button "+ Book" at bounding box center [482, 127] width 44 height 18
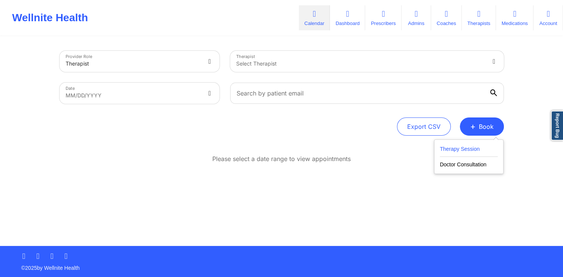
click at [452, 148] on button "Therapy Session" at bounding box center [469, 151] width 58 height 13
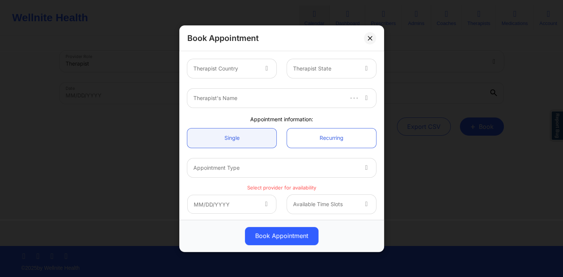
click at [262, 69] on div at bounding box center [267, 68] width 18 height 19
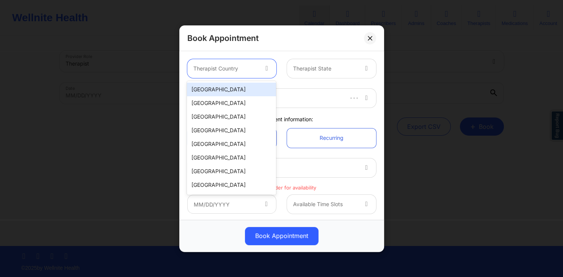
drag, startPoint x: 240, startPoint y: 86, endPoint x: 248, endPoint y: 86, distance: 7.6
click at [240, 86] on div "[GEOGRAPHIC_DATA]" at bounding box center [231, 90] width 89 height 14
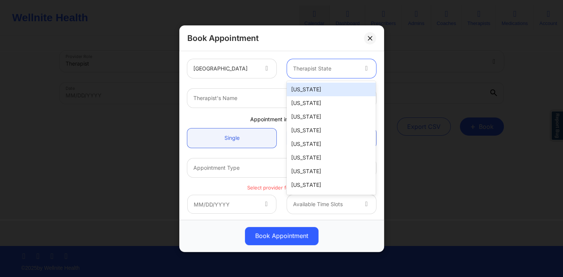
click at [303, 69] on div at bounding box center [325, 68] width 64 height 9
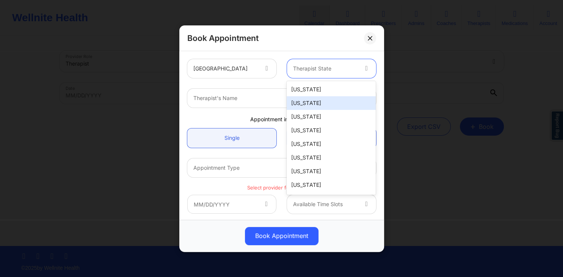
click at [307, 101] on div "[US_STATE]" at bounding box center [331, 103] width 89 height 14
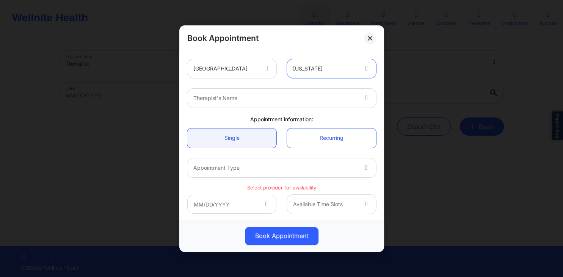
click at [278, 102] on div at bounding box center [275, 98] width 164 height 9
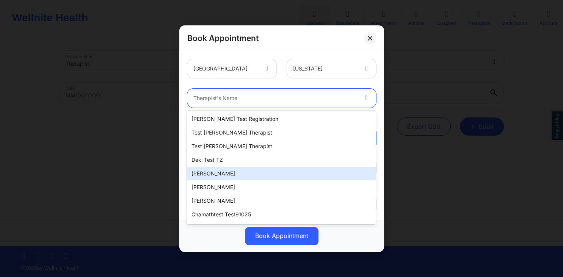
scroll to position [38, 0]
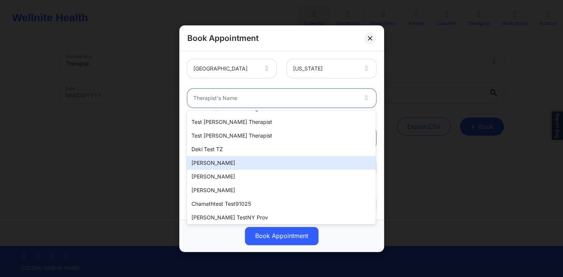
click at [221, 167] on div "[PERSON_NAME]" at bounding box center [281, 163] width 189 height 14
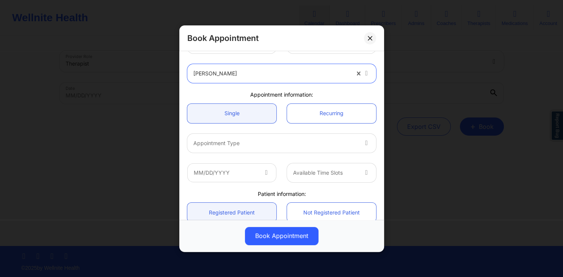
scroll to position [36, 0]
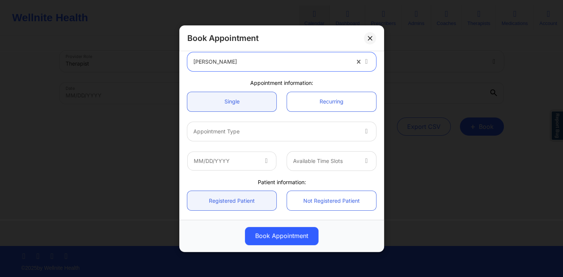
click at [325, 127] on div at bounding box center [275, 131] width 164 height 9
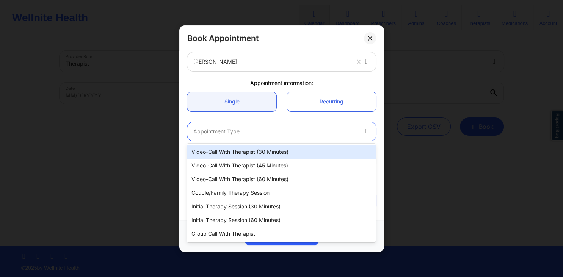
click at [299, 149] on div "Video-Call with Therapist (30 minutes)" at bounding box center [281, 152] width 189 height 14
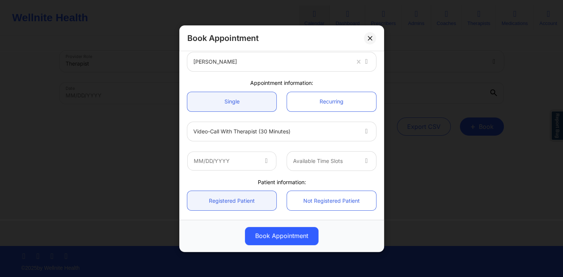
click at [263, 163] on span at bounding box center [266, 160] width 9 height 9
click at [249, 163] on input "text" at bounding box center [231, 160] width 89 height 19
click at [361, 119] on div "Video-Call with Therapist (30 minutes)" at bounding box center [282, 131] width 200 height 30
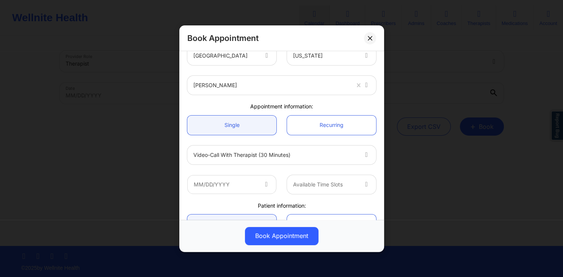
scroll to position [0, 0]
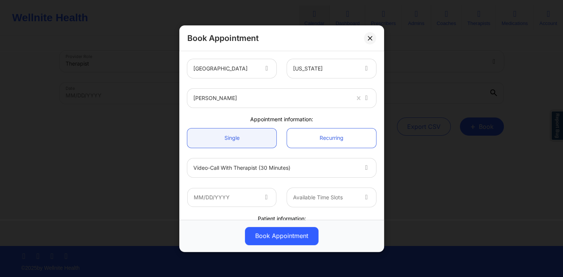
click at [240, 99] on div at bounding box center [271, 98] width 156 height 9
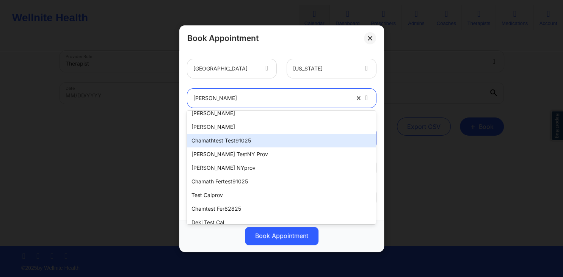
scroll to position [153, 0]
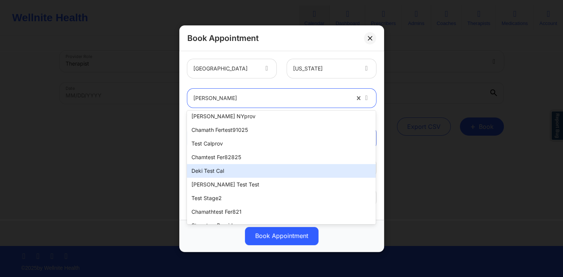
click at [218, 173] on div "Deki Test Cal" at bounding box center [281, 171] width 189 height 14
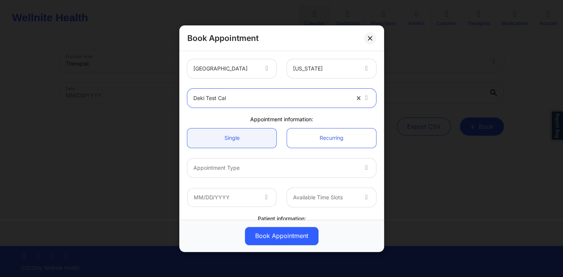
click at [236, 163] on div at bounding box center [275, 167] width 164 height 9
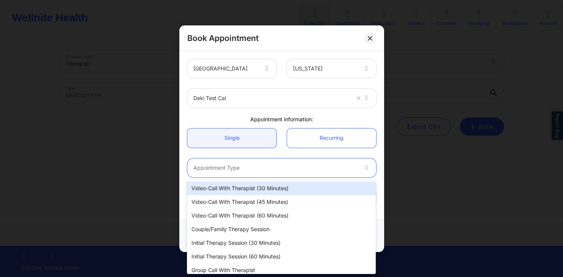
click at [236, 188] on div "Video-Call with Therapist (30 minutes)" at bounding box center [281, 189] width 189 height 14
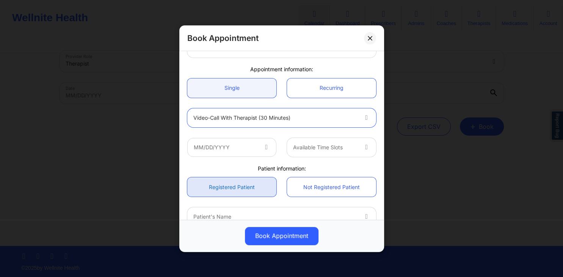
scroll to position [73, 0]
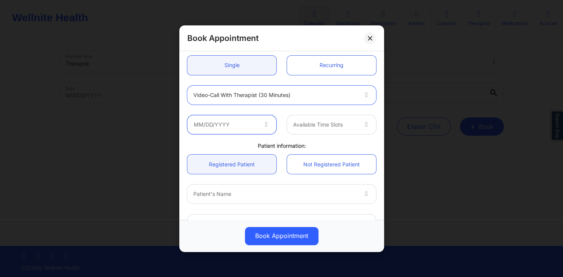
click at [255, 127] on input "text" at bounding box center [231, 124] width 89 height 19
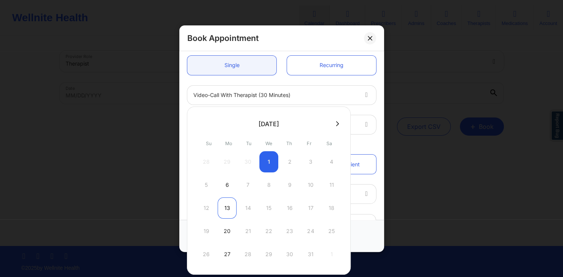
click at [227, 206] on div "13" at bounding box center [227, 208] width 19 height 21
type input "10/13/2025"
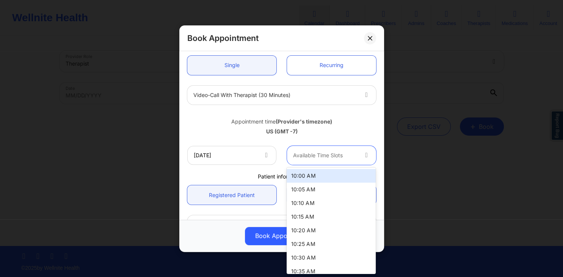
click at [353, 154] on div at bounding box center [325, 155] width 64 height 9
click at [319, 181] on div "10:00 AM" at bounding box center [331, 176] width 89 height 14
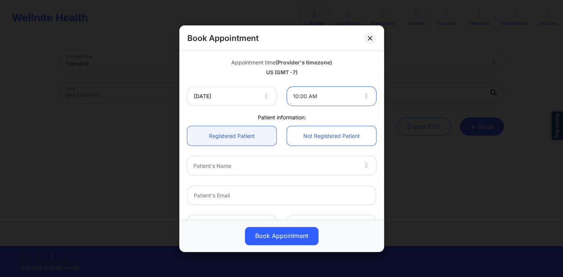
scroll to position [146, 0]
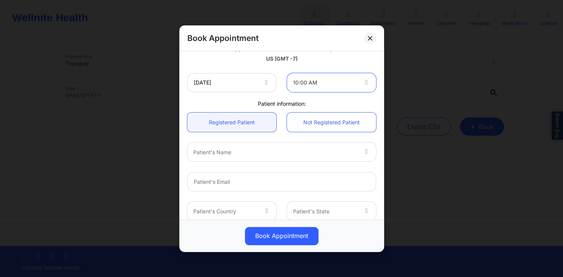
click at [132, 158] on div "Book Appointment United States Alaska Deki Test Cal Appointment information: Si…" at bounding box center [281, 138] width 563 height 277
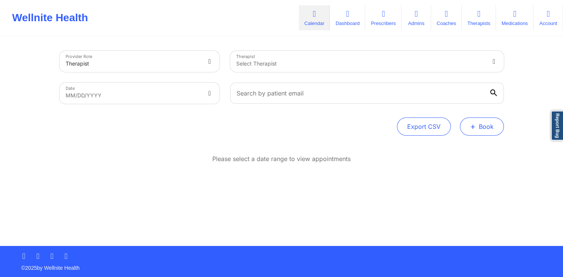
click at [473, 129] on span "+" at bounding box center [473, 126] width 6 height 4
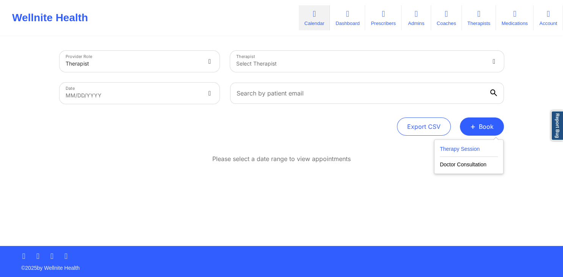
click at [448, 147] on button "Therapy Session" at bounding box center [469, 151] width 58 height 13
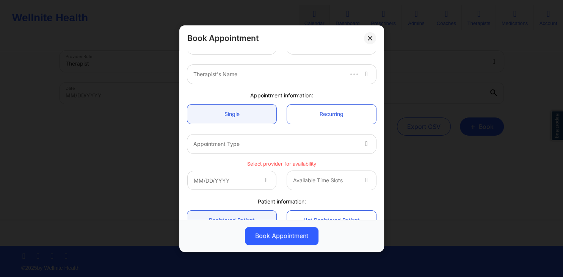
scroll to position [36, 0]
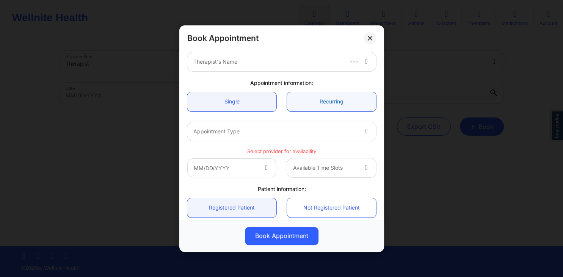
click at [330, 101] on link "Recurring" at bounding box center [331, 101] width 89 height 19
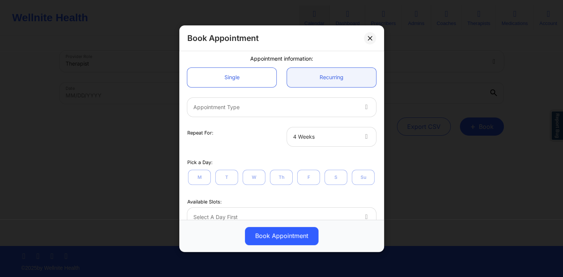
scroll to position [73, 0]
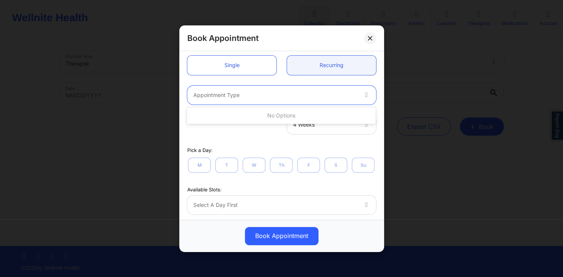
click at [298, 90] on div "Appointment Type" at bounding box center [272, 94] width 171 height 19
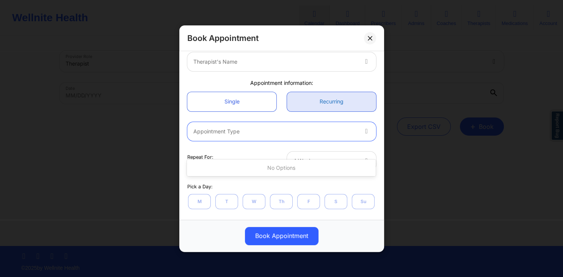
scroll to position [0, 0]
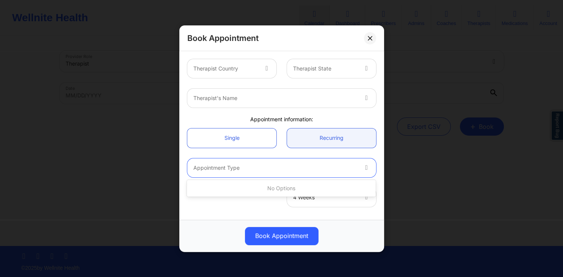
click at [257, 71] on div at bounding box center [225, 68] width 64 height 9
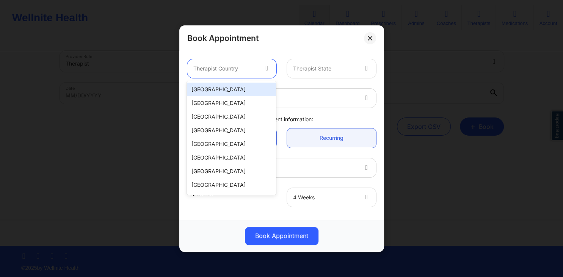
click at [256, 87] on div "[GEOGRAPHIC_DATA]" at bounding box center [231, 90] width 89 height 14
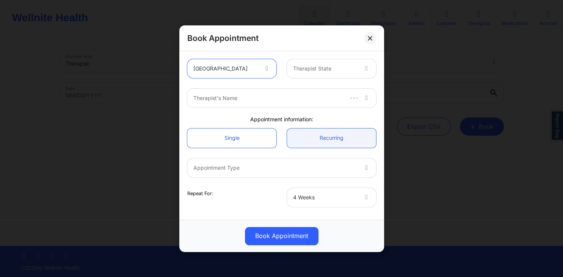
click at [315, 74] on div "Therapist State" at bounding box center [322, 68] width 71 height 19
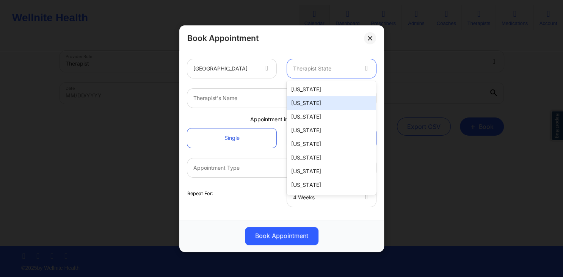
click at [307, 101] on div "[US_STATE]" at bounding box center [331, 103] width 89 height 14
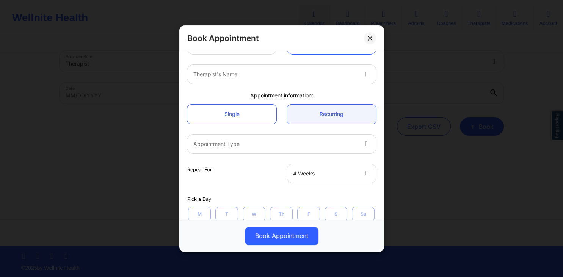
scroll to position [36, 0]
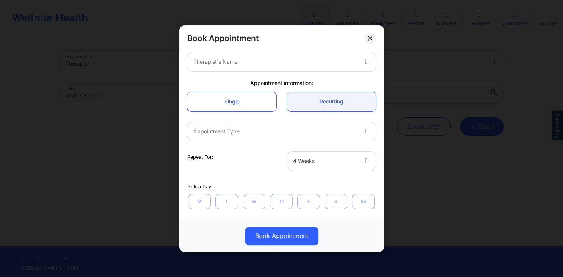
click at [327, 69] on div "Therapist's Name" at bounding box center [272, 61] width 171 height 19
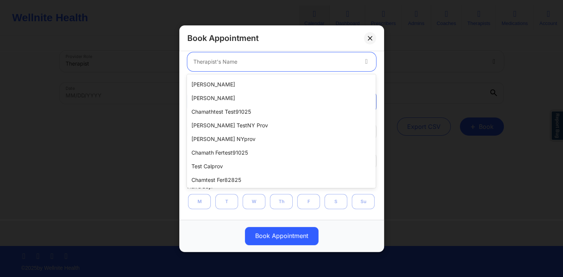
scroll to position [162, 0]
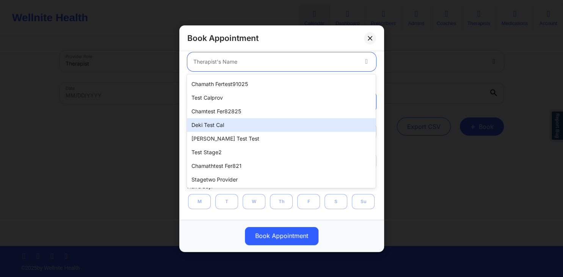
click at [230, 119] on div "Deki Test Cal" at bounding box center [281, 125] width 189 height 14
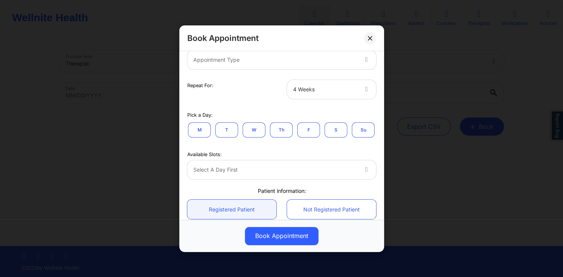
scroll to position [109, 0]
click at [360, 63] on div at bounding box center [367, 58] width 18 height 19
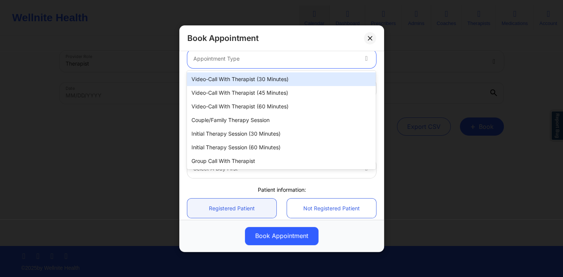
click at [303, 78] on div "Video-Call with Therapist (30 minutes)" at bounding box center [281, 79] width 189 height 14
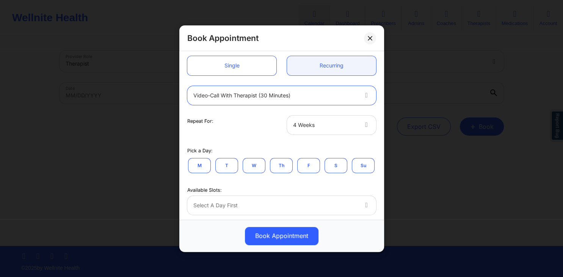
scroll to position [73, 0]
click at [345, 122] on div at bounding box center [325, 124] width 64 height 9
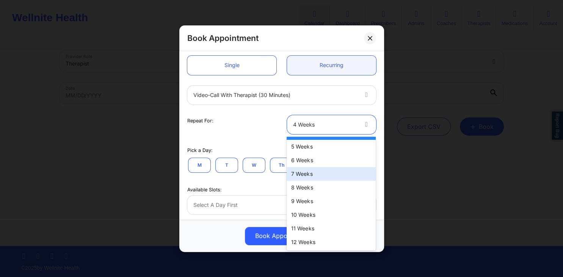
scroll to position [0, 0]
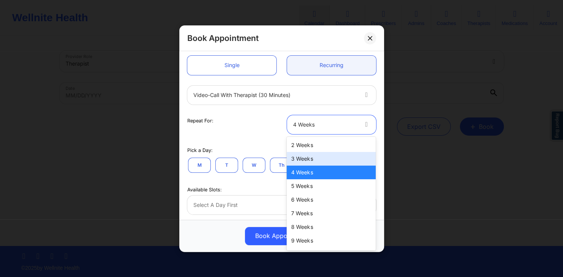
click at [300, 159] on div "3 Weeks" at bounding box center [331, 159] width 89 height 14
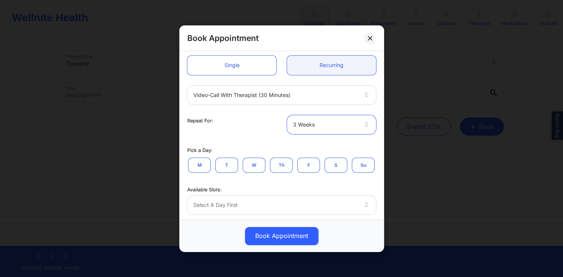
click at [255, 166] on button "W" at bounding box center [254, 164] width 23 height 15
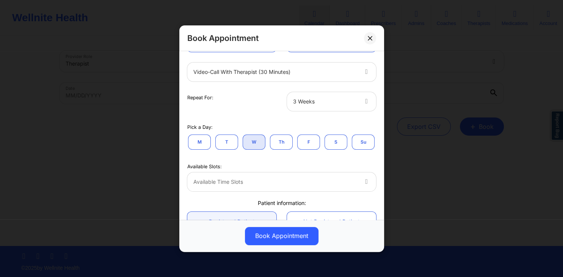
scroll to position [109, 0]
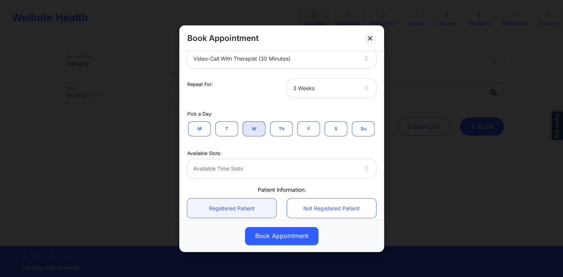
click at [268, 108] on div "Pick a Day: M T W Th F S Su" at bounding box center [282, 122] width 200 height 39
drag, startPoint x: 364, startPoint y: 172, endPoint x: 359, endPoint y: 173, distance: 4.7
click at [364, 172] on div at bounding box center [367, 168] width 9 height 9
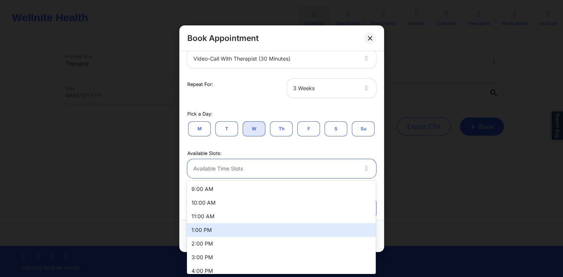
scroll to position [19, 0]
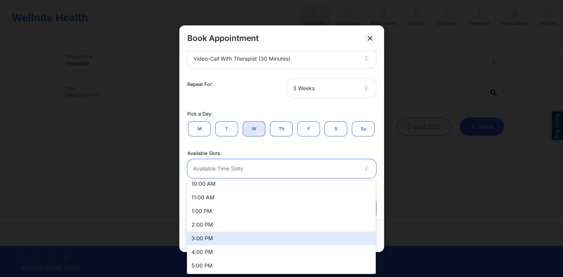
click at [238, 237] on div "3:00 PM" at bounding box center [281, 239] width 189 height 14
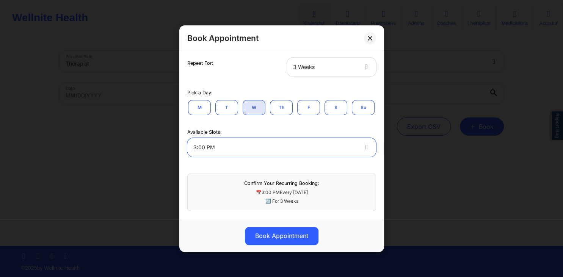
scroll to position [106, 0]
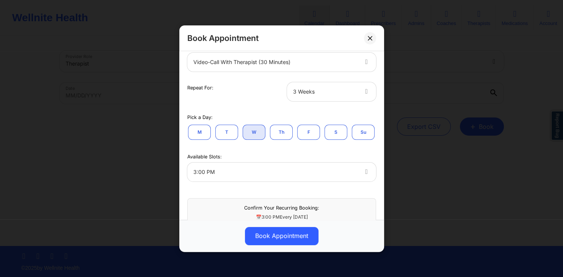
click at [334, 148] on div "Available Slots: 3:00 PM" at bounding box center [282, 166] width 200 height 41
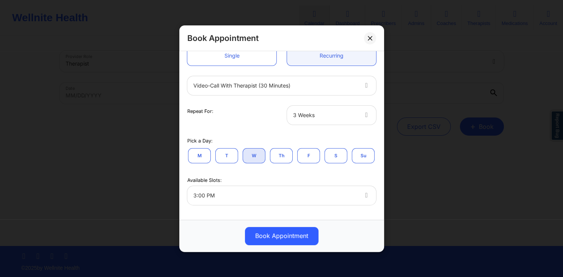
scroll to position [69, 0]
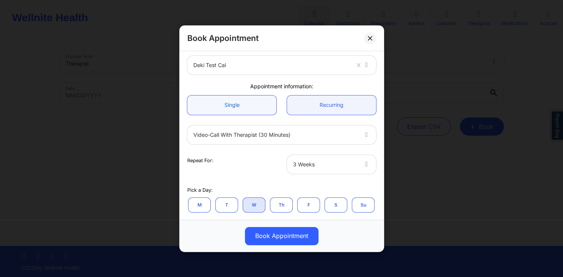
drag, startPoint x: 232, startPoint y: 105, endPoint x: 234, endPoint y: 112, distance: 6.7
click at [231, 105] on link "Single" at bounding box center [231, 104] width 89 height 19
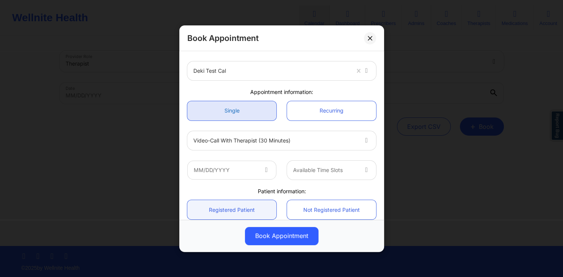
scroll to position [0, 0]
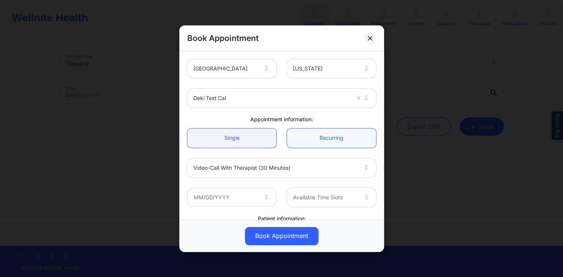
click at [322, 131] on link "Recurring" at bounding box center [331, 137] width 89 height 19
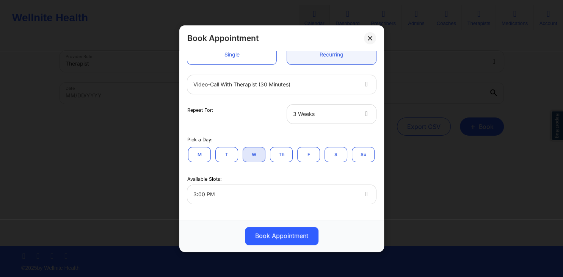
scroll to position [73, 0]
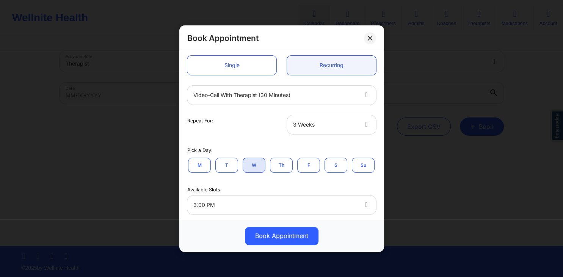
click at [36, 122] on div "Book Appointment [GEOGRAPHIC_DATA] [US_STATE] Deki Test Cal Appointment informa…" at bounding box center [281, 138] width 563 height 277
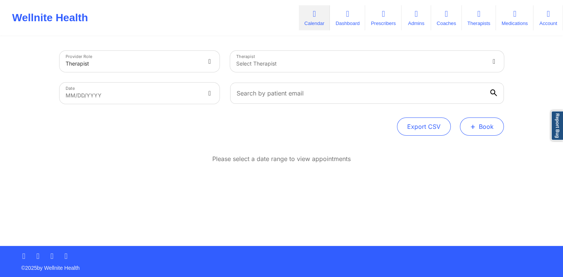
click at [478, 131] on button "+ Book" at bounding box center [482, 127] width 44 height 18
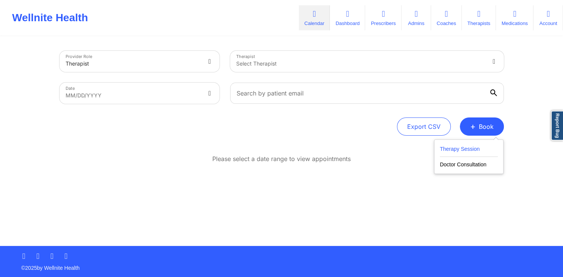
click at [460, 150] on button "Therapy Session" at bounding box center [469, 151] width 58 height 13
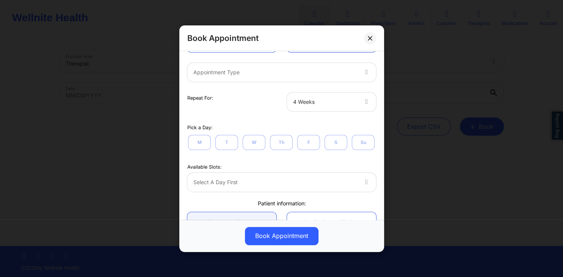
scroll to position [109, 0]
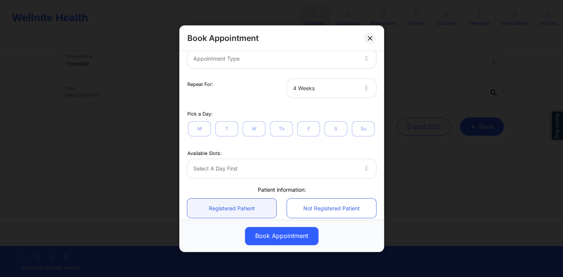
click at [335, 92] on div at bounding box center [325, 87] width 64 height 9
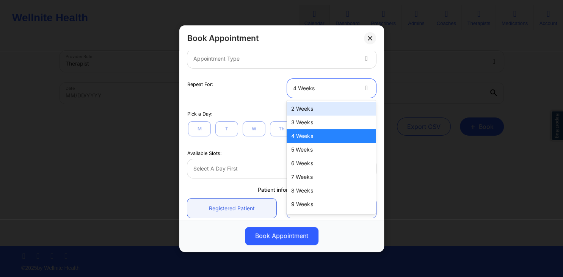
click at [320, 112] on div "2 Weeks" at bounding box center [331, 109] width 89 height 14
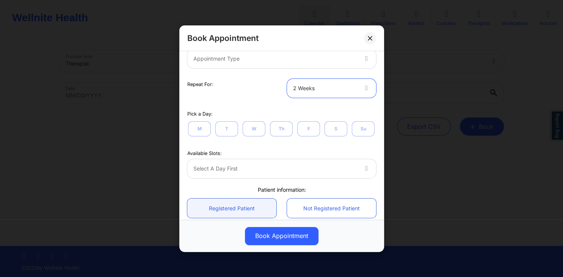
click at [324, 89] on div at bounding box center [325, 87] width 64 height 9
click at [259, 101] on div "Repeat For: 2 Weeks" at bounding box center [282, 88] width 200 height 30
click at [217, 166] on div "Select a day first" at bounding box center [281, 168] width 189 height 19
drag, startPoint x: 222, startPoint y: 167, endPoint x: 230, endPoint y: 167, distance: 8.0
click at [222, 167] on div "Select a day first" at bounding box center [281, 168] width 189 height 19
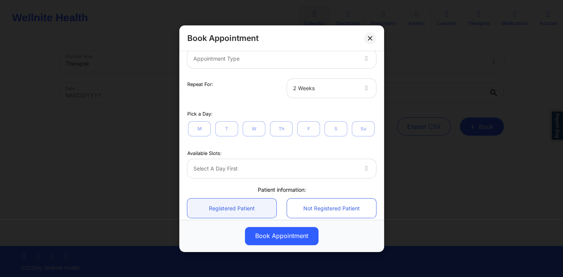
click at [306, 167] on div "Select a day first" at bounding box center [281, 168] width 189 height 19
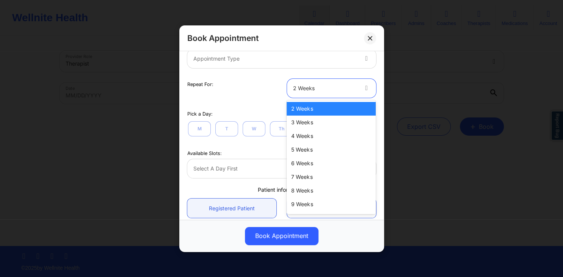
click at [321, 87] on div at bounding box center [325, 87] width 64 height 9
click at [318, 90] on div at bounding box center [325, 87] width 64 height 9
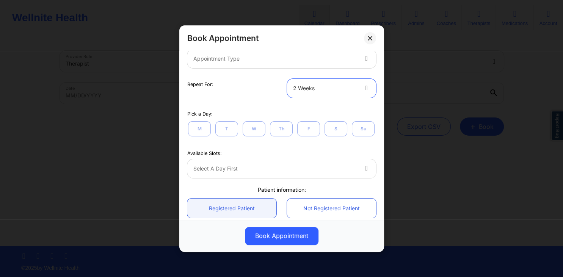
click at [248, 121] on div "M T W Th F S Su" at bounding box center [281, 128] width 189 height 17
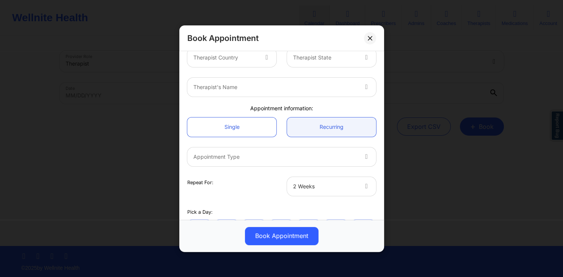
scroll to position [0, 0]
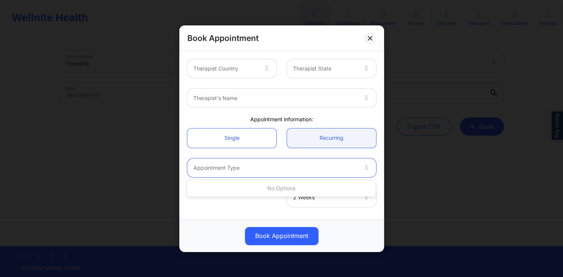
drag, startPoint x: 350, startPoint y: 167, endPoint x: 342, endPoint y: 165, distance: 7.8
click at [350, 167] on div at bounding box center [275, 167] width 164 height 9
click at [289, 121] on div "Appointment information:" at bounding box center [282, 120] width 200 height 8
click at [270, 68] on icon at bounding box center [267, 67] width 8 height 6
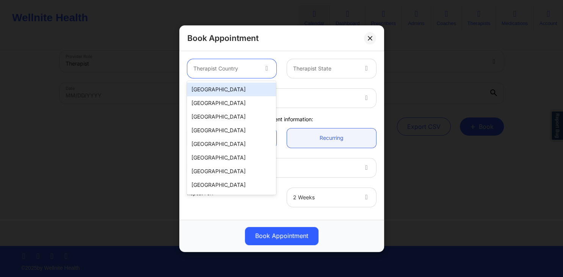
click at [257, 88] on div "[GEOGRAPHIC_DATA]" at bounding box center [231, 90] width 89 height 14
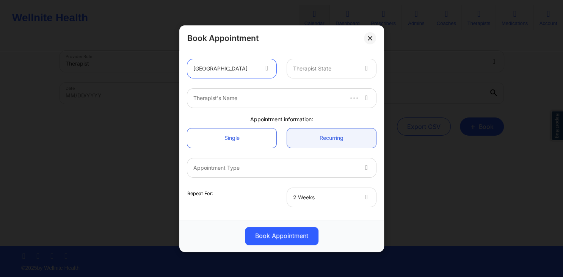
click at [315, 72] on div at bounding box center [325, 68] width 64 height 9
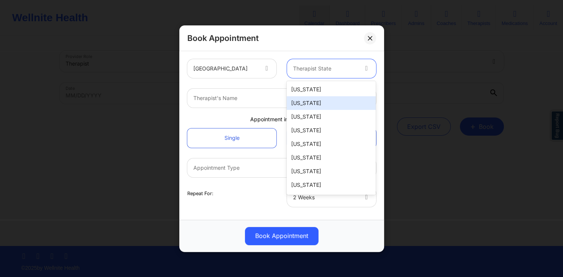
click at [319, 101] on div "[US_STATE]" at bounding box center [331, 103] width 89 height 14
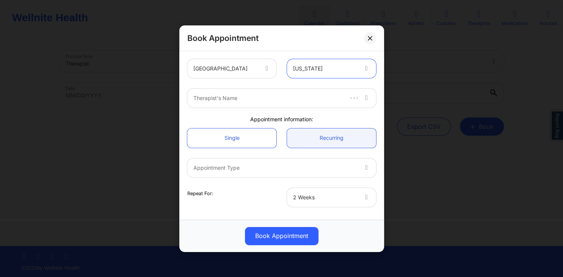
click at [287, 100] on div at bounding box center [267, 98] width 149 height 9
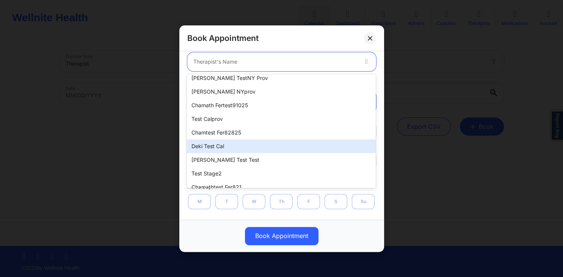
scroll to position [153, 0]
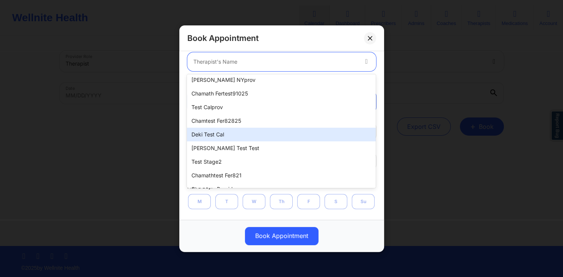
click at [218, 133] on div "Deki Test Cal" at bounding box center [281, 135] width 189 height 14
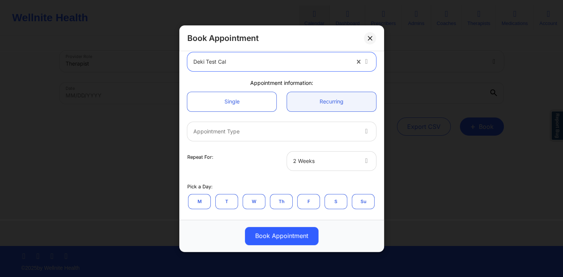
click at [239, 153] on div "Repeat For:" at bounding box center [232, 160] width 100 height 19
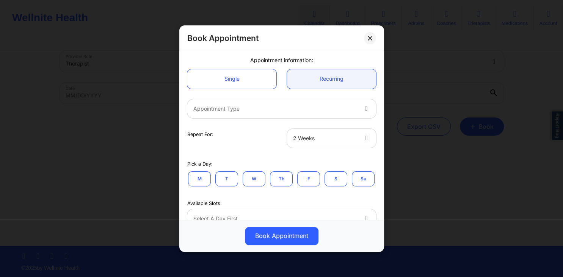
scroll to position [73, 0]
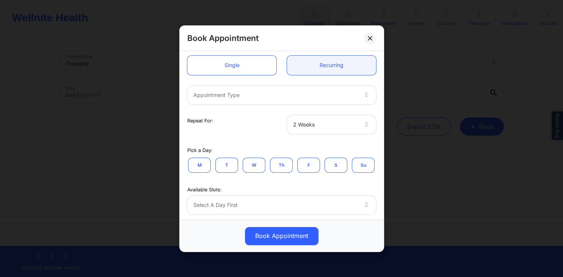
click at [249, 163] on button "W" at bounding box center [254, 164] width 23 height 15
click at [262, 97] on div at bounding box center [275, 94] width 164 height 9
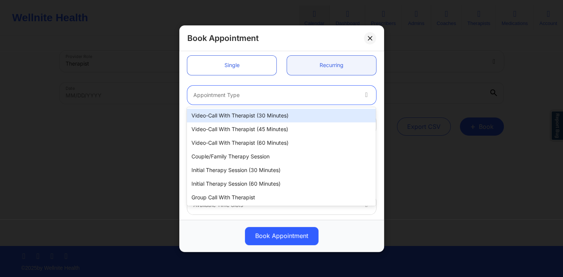
click at [257, 119] on div "Video-Call with Therapist (30 minutes)" at bounding box center [281, 116] width 189 height 14
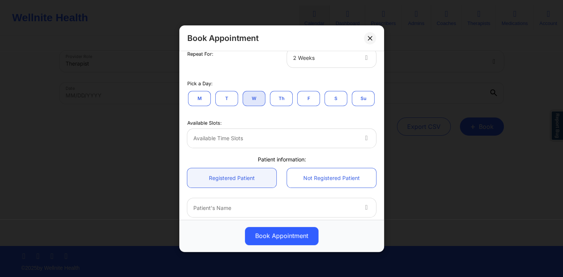
scroll to position [146, 0]
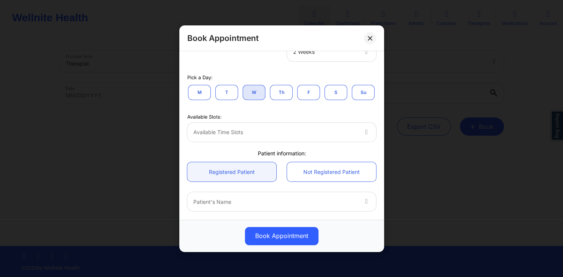
click at [262, 131] on div at bounding box center [275, 132] width 164 height 9
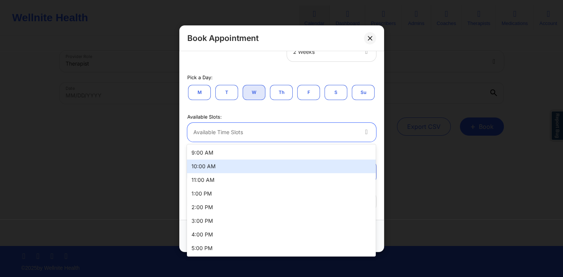
click at [245, 172] on div "10:00 AM" at bounding box center [281, 167] width 189 height 14
